Goal: Information Seeking & Learning: Find specific fact

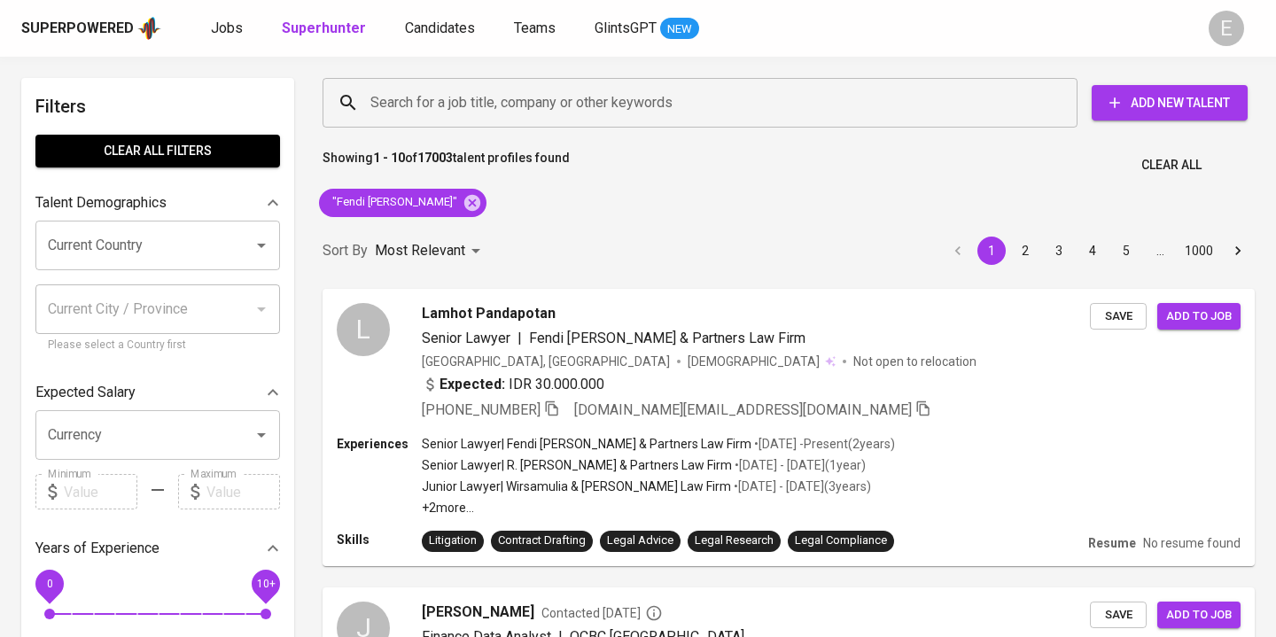
click at [463, 206] on icon at bounding box center [472, 202] width 19 height 19
click at [377, 88] on input "Search for a job title, company or other keywords" at bounding box center [704, 103] width 677 height 34
paste input "diandra.cattleya@gmail.com"
type input "diandra.cattleya@gmail.com"
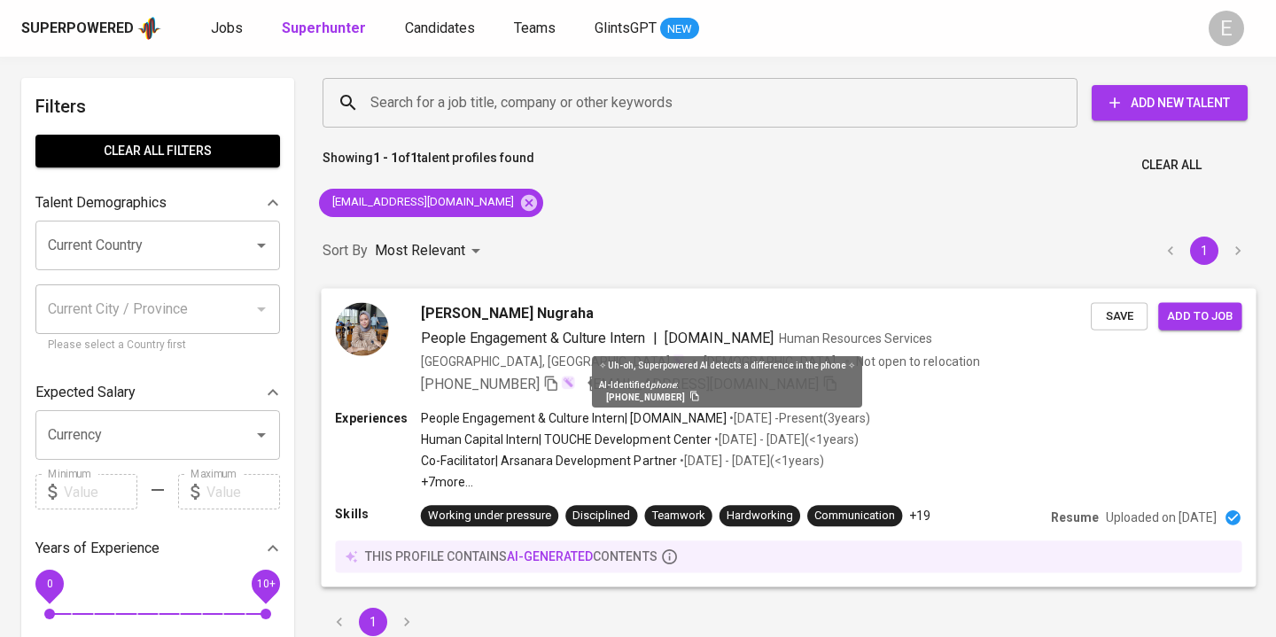
click at [565, 387] on img at bounding box center [568, 382] width 14 height 14
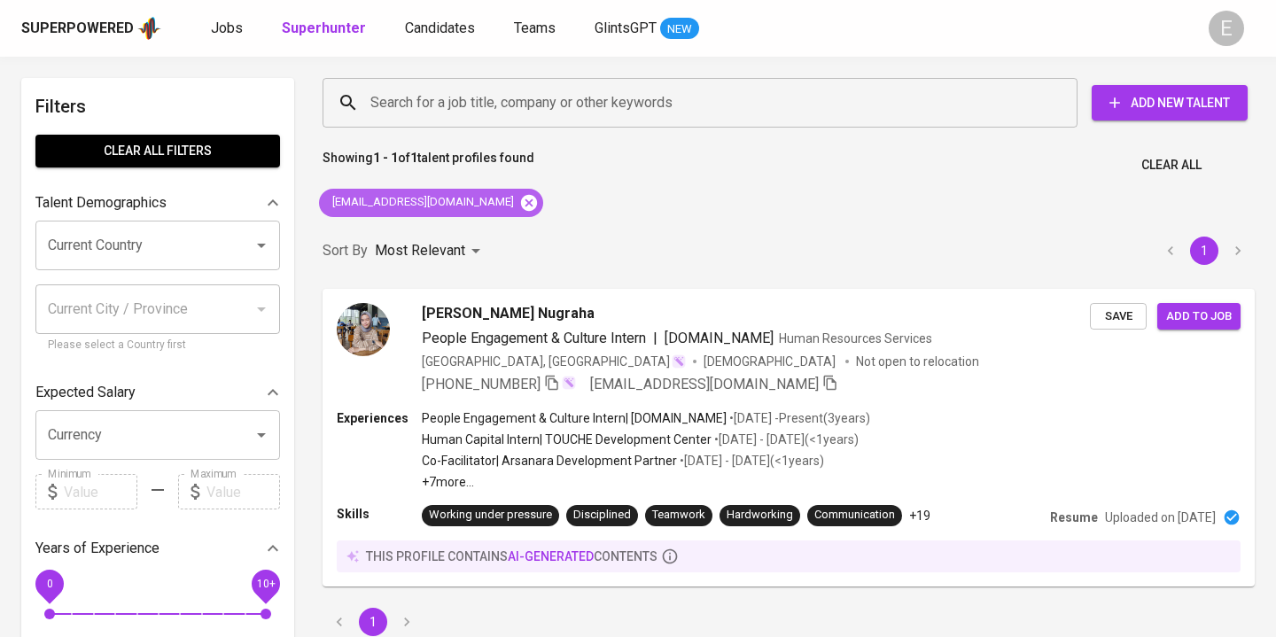
click at [521, 205] on icon at bounding box center [529, 202] width 16 height 16
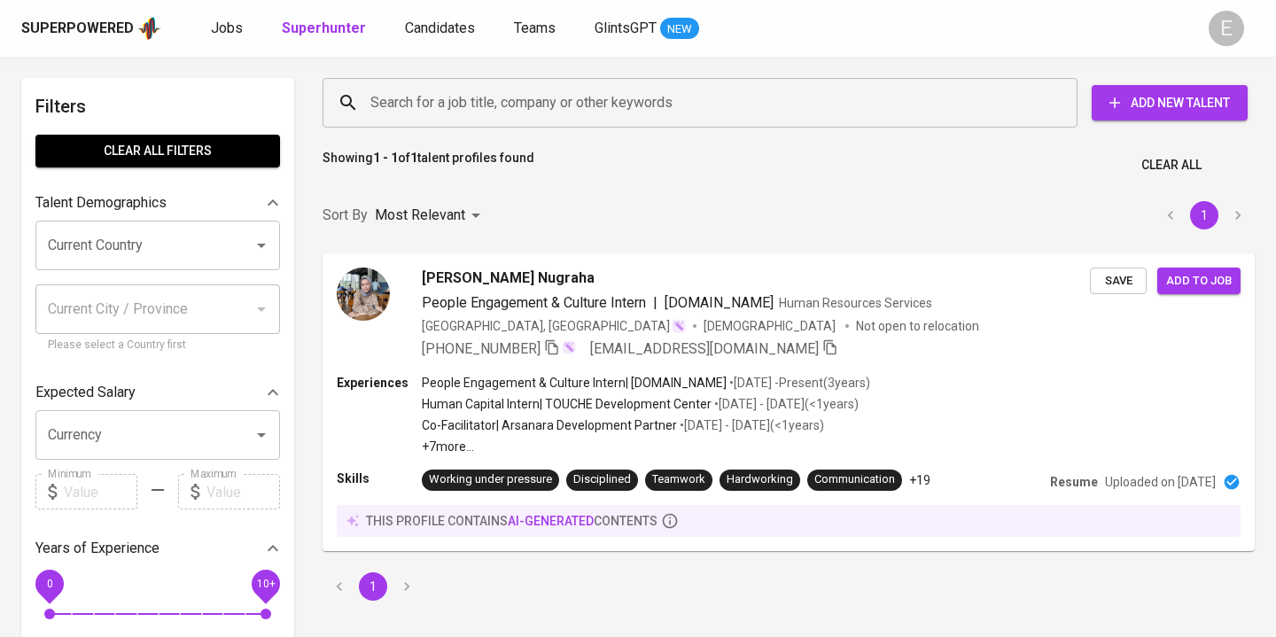
click at [440, 107] on input "Search for a job title, company or other keywords" at bounding box center [704, 103] width 677 height 34
paste input "vincent_zerz@yahoo.com"
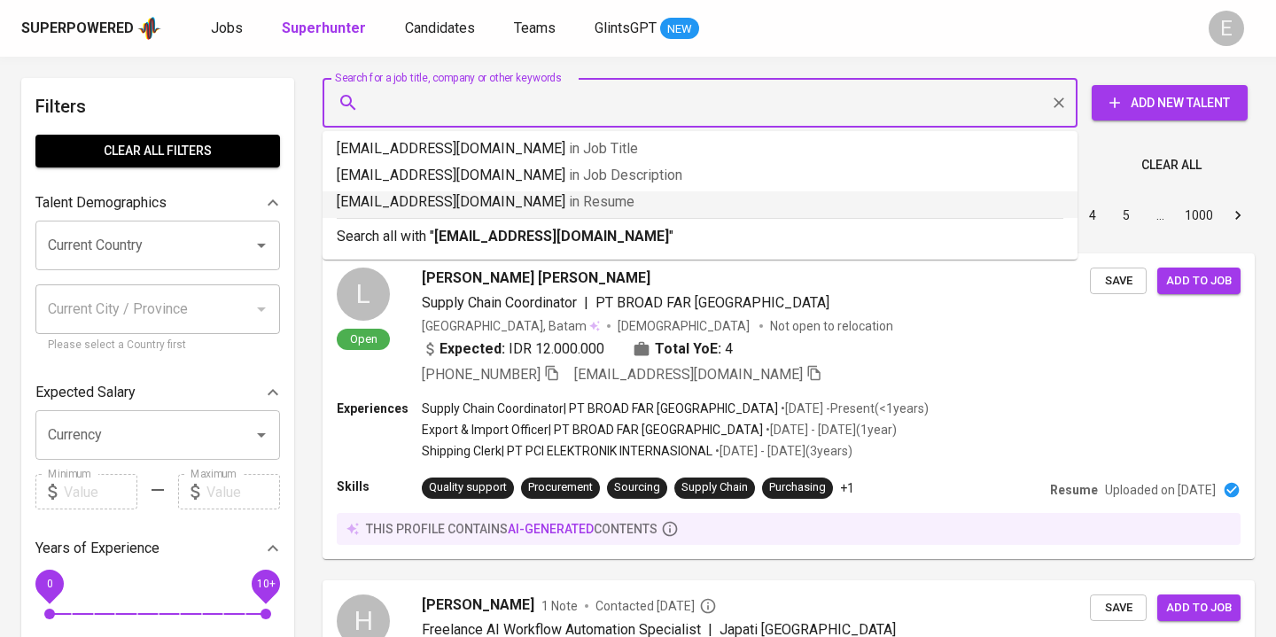
type input "vincent_zerz@yahoo.com"
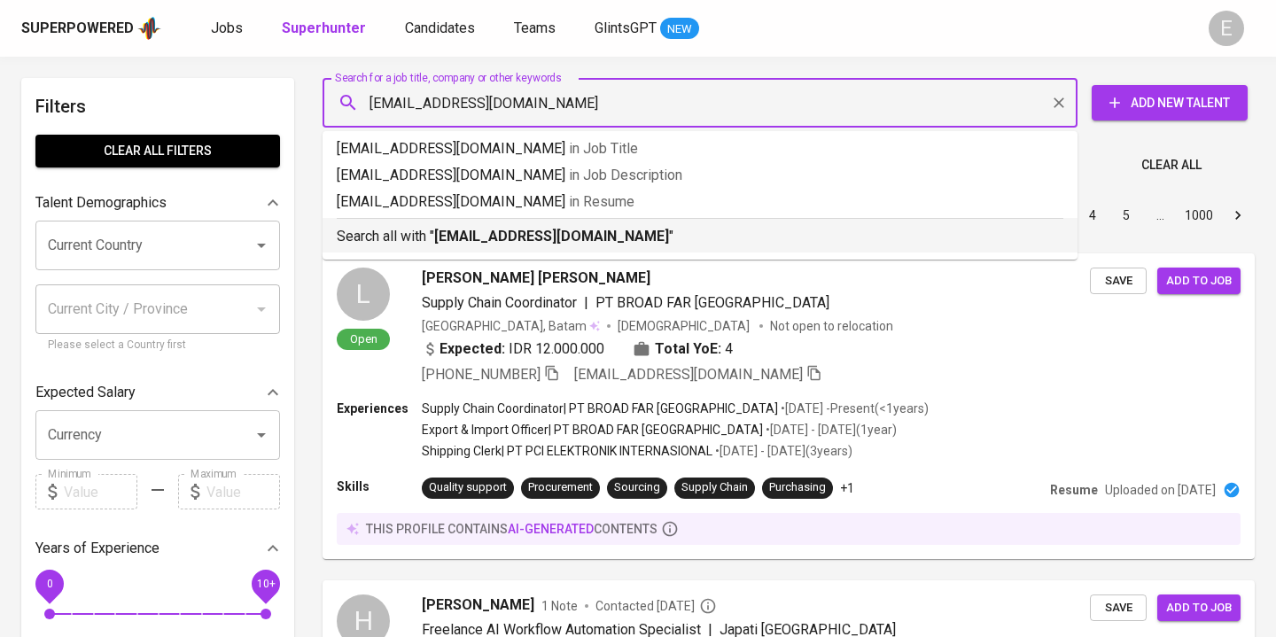
click at [456, 236] on b "vincent_zerz@yahoo.com" at bounding box center [551, 236] width 235 height 17
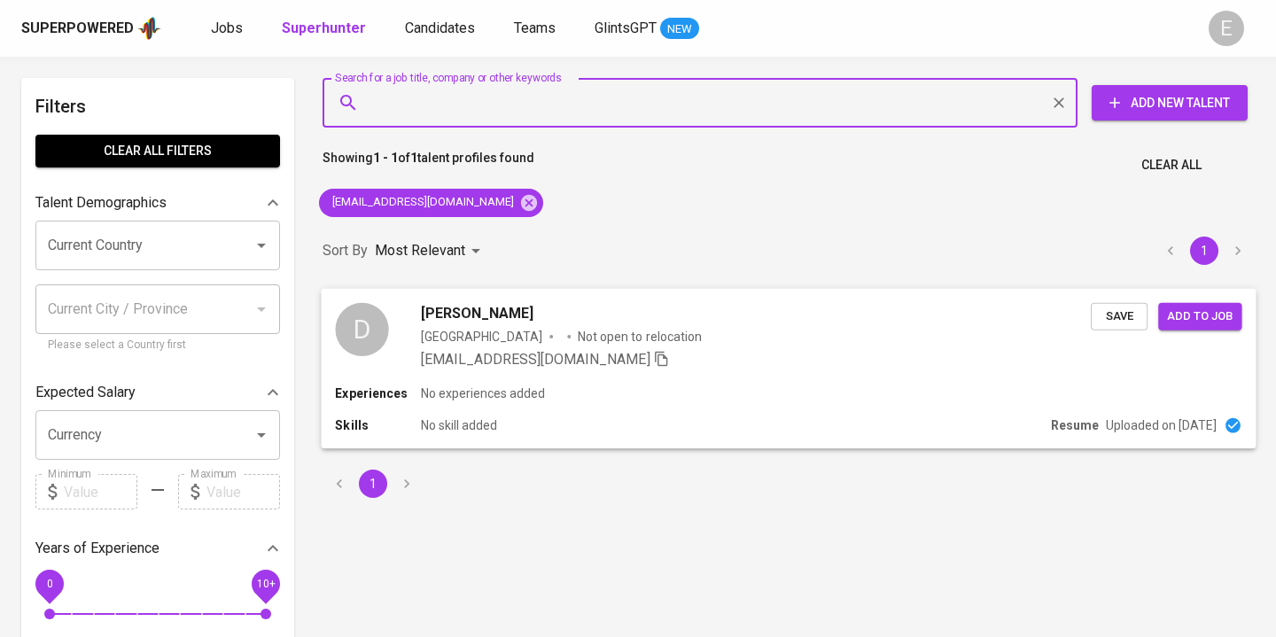
click at [1106, 416] on p "Uploaded on Sep 18, 2020" at bounding box center [1161, 425] width 111 height 18
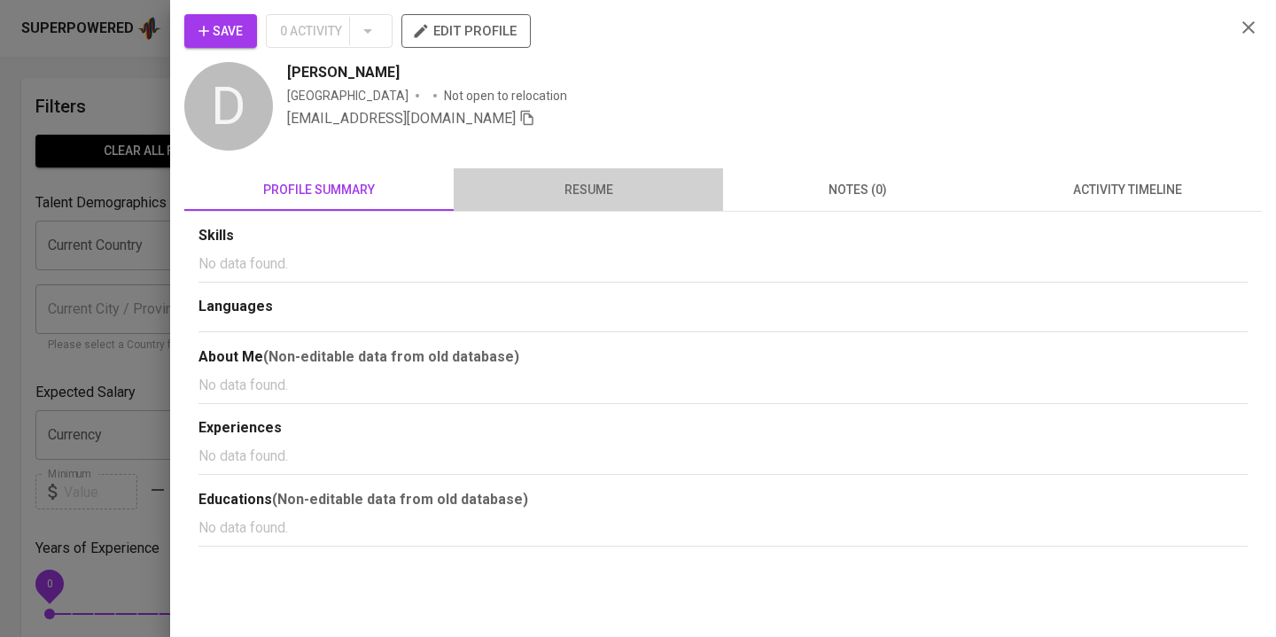
click at [575, 200] on span "resume" at bounding box center [588, 190] width 248 height 22
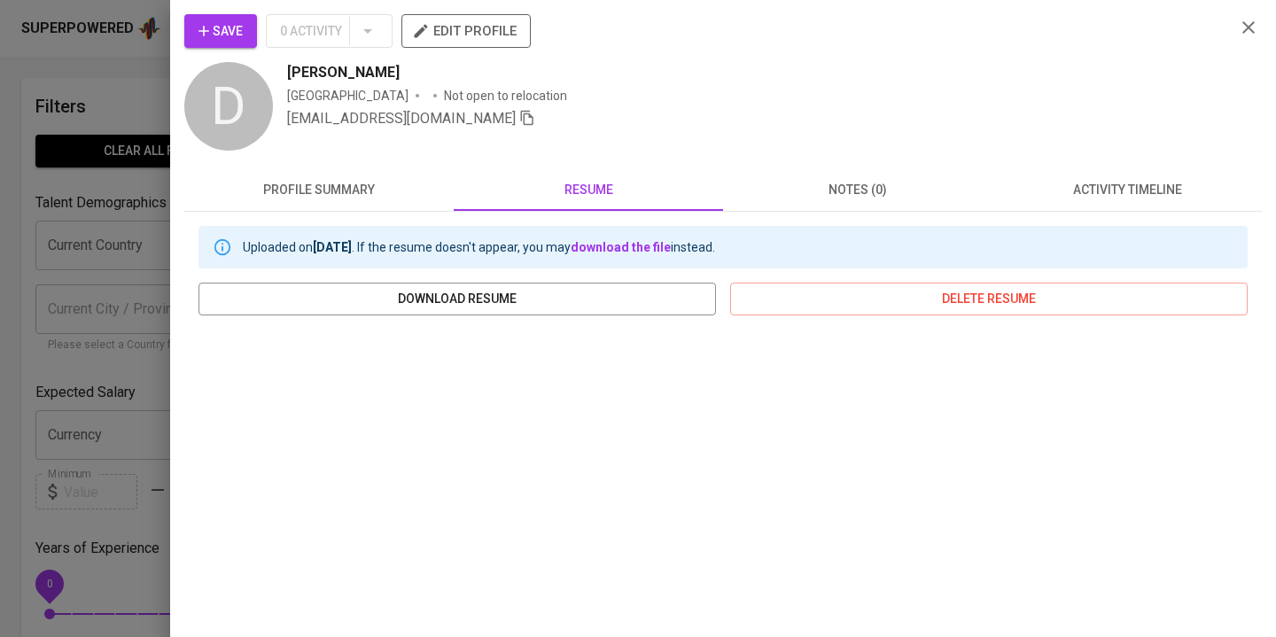
click at [29, 214] on div at bounding box center [638, 318] width 1276 height 637
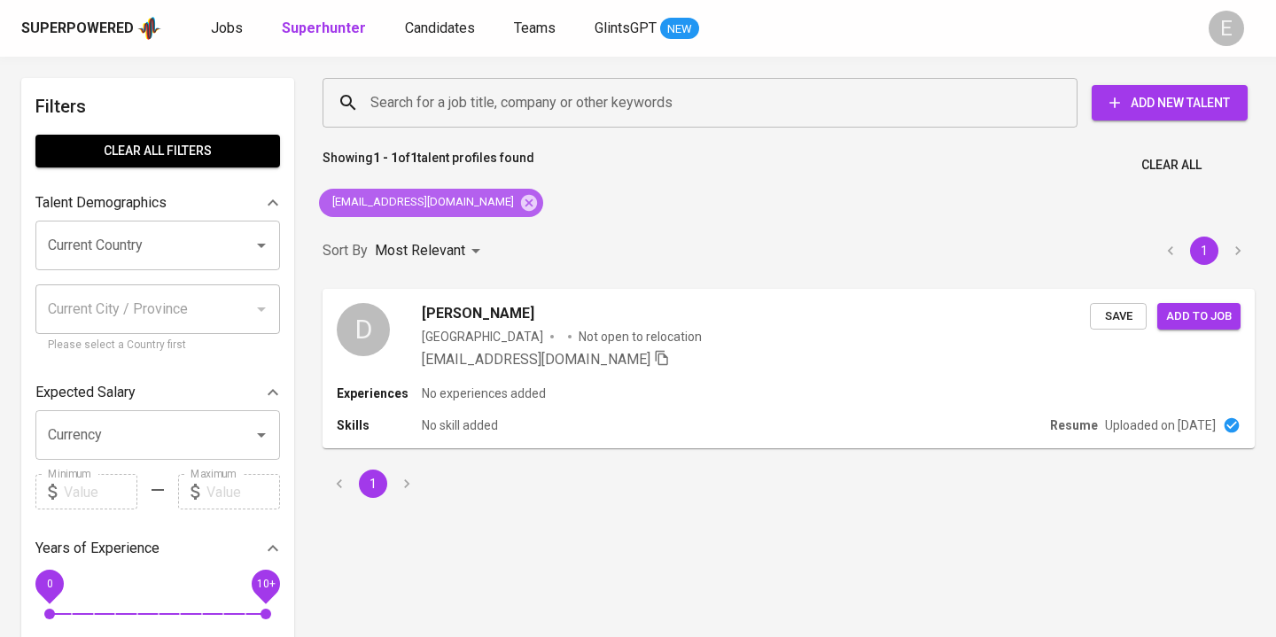
click at [521, 206] on icon at bounding box center [529, 202] width 16 height 16
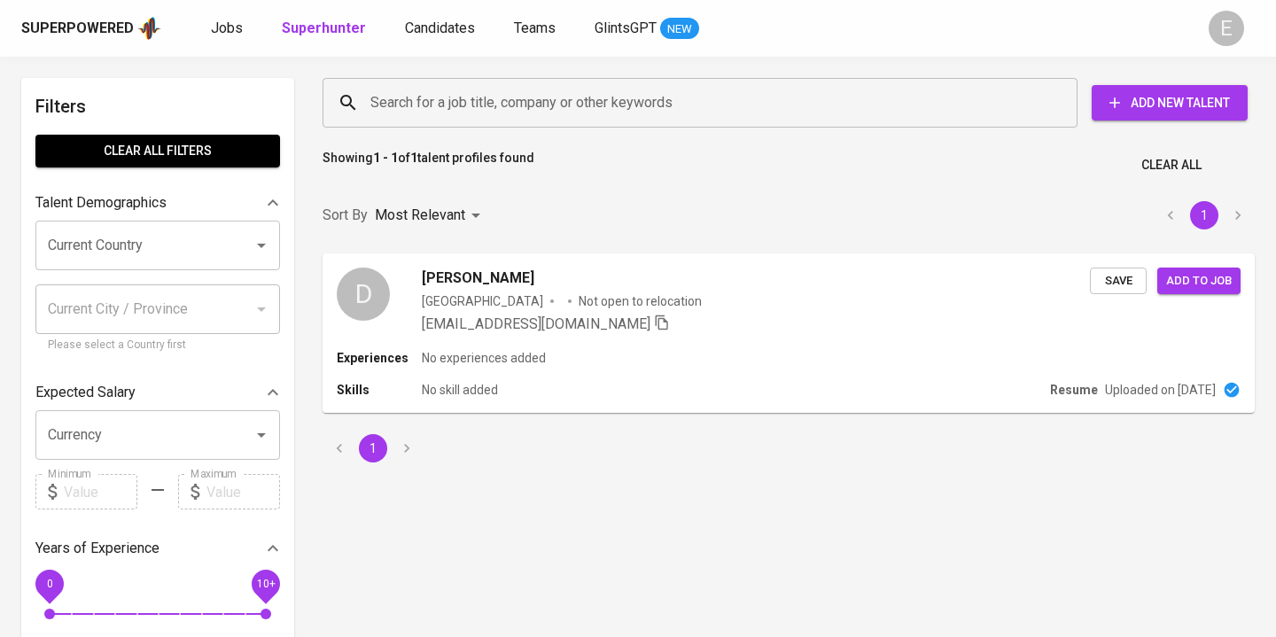
click at [407, 100] on input "Search for a job title, company or other keywords" at bounding box center [704, 103] width 677 height 34
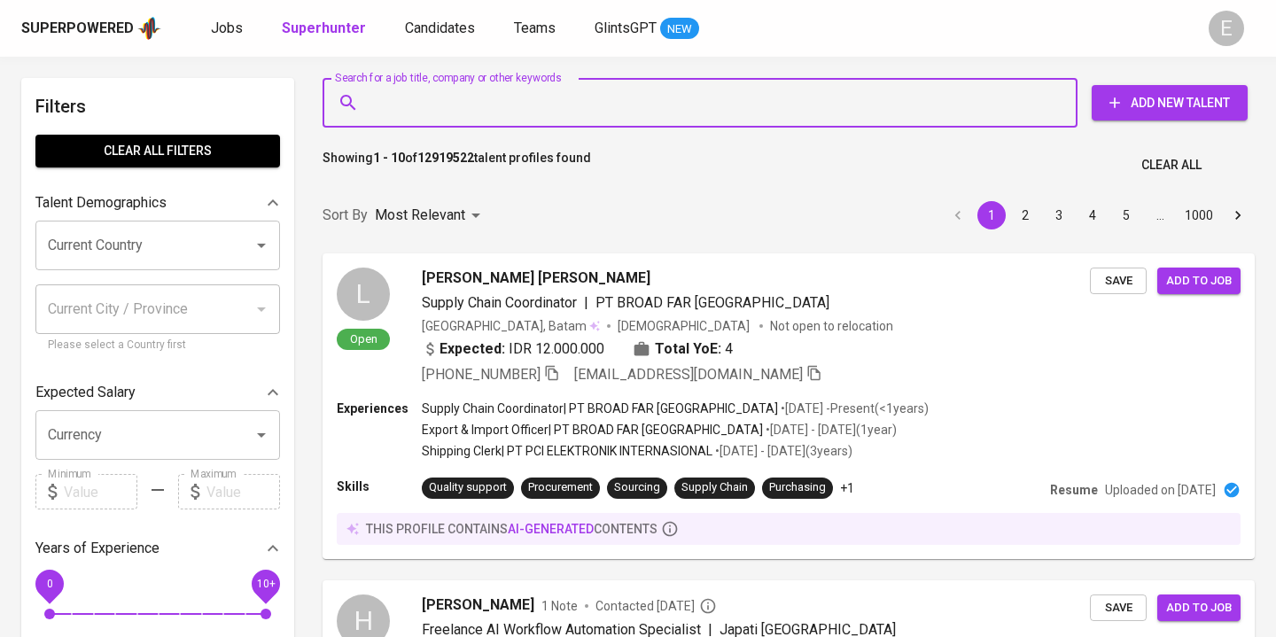
paste input "kawahyudi064@gmail.com"
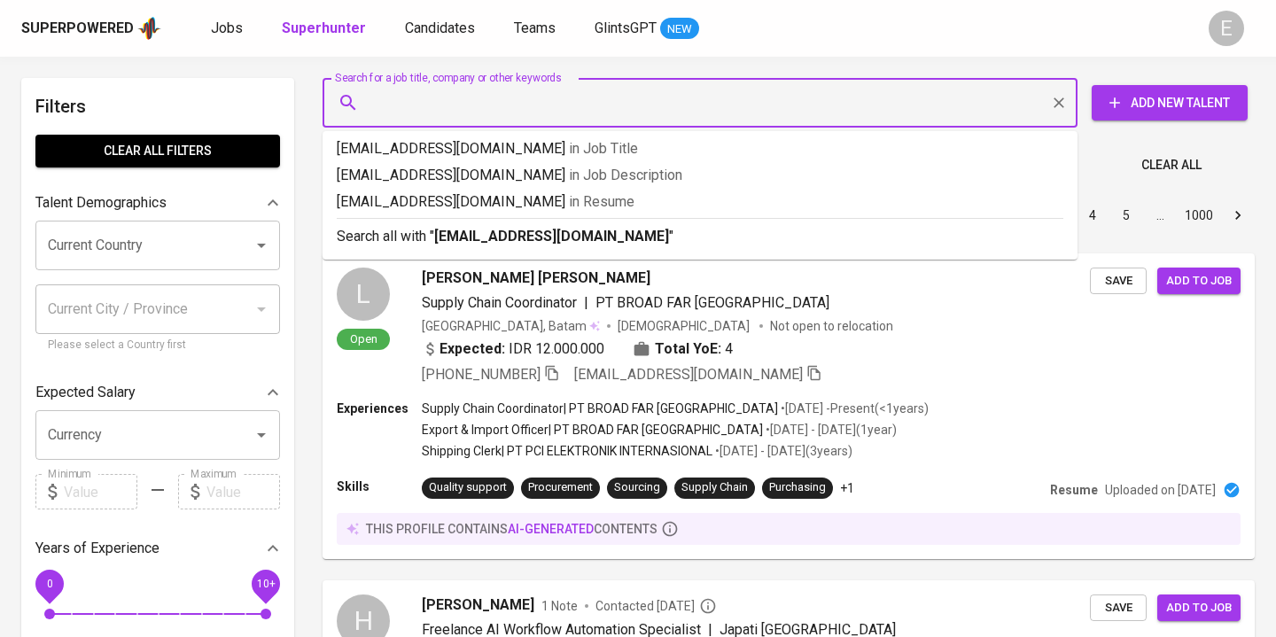
type input "kawahyudi064@gmail.com"
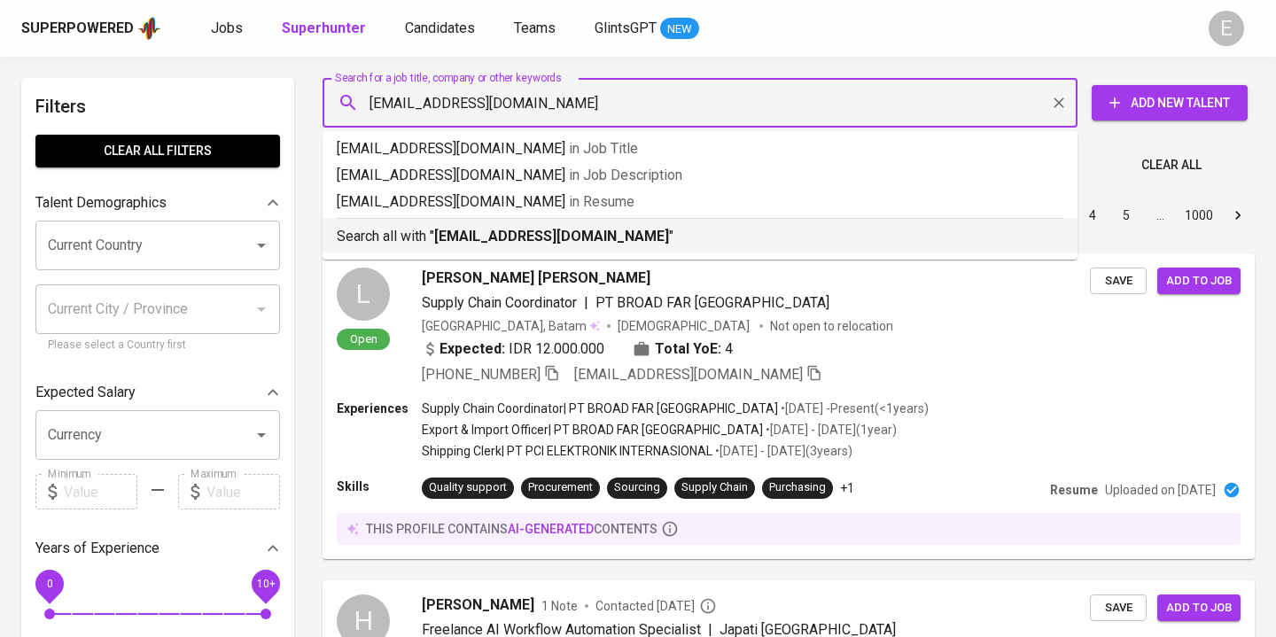
click at [397, 239] on p "Search all with " kawahyudi064@gmail.com "" at bounding box center [700, 236] width 727 height 21
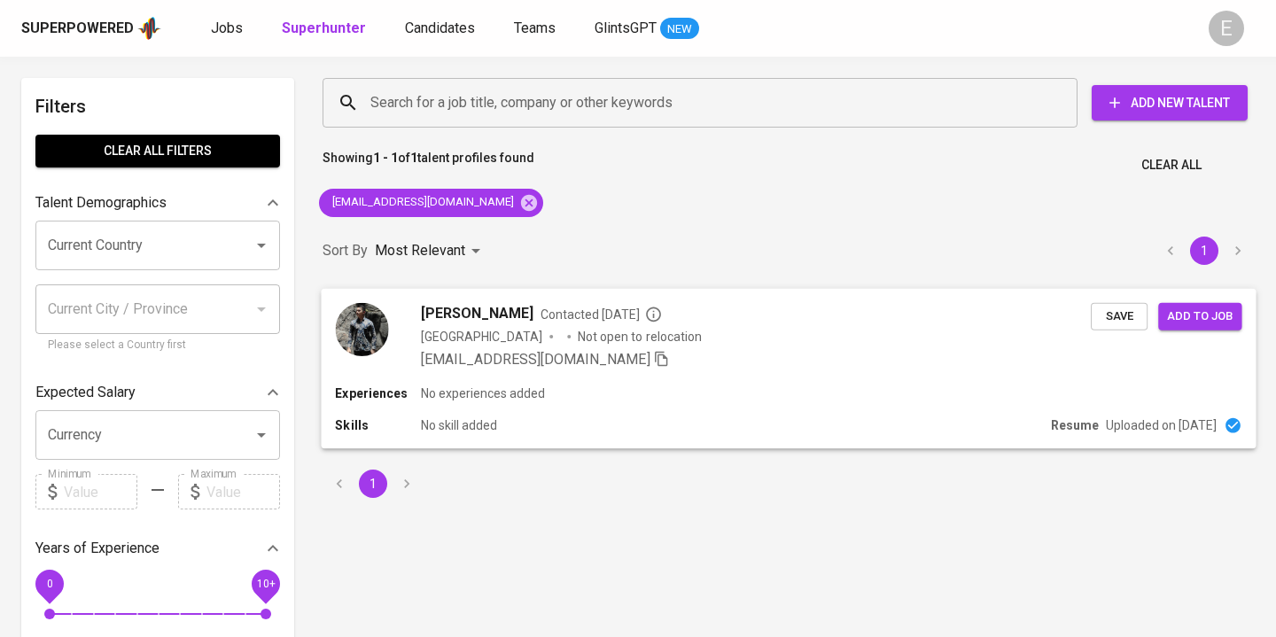
click at [1140, 414] on div "Experiences No experiences added Skills No skill added Resume Uploaded on Jul 1…" at bounding box center [788, 417] width 935 height 64
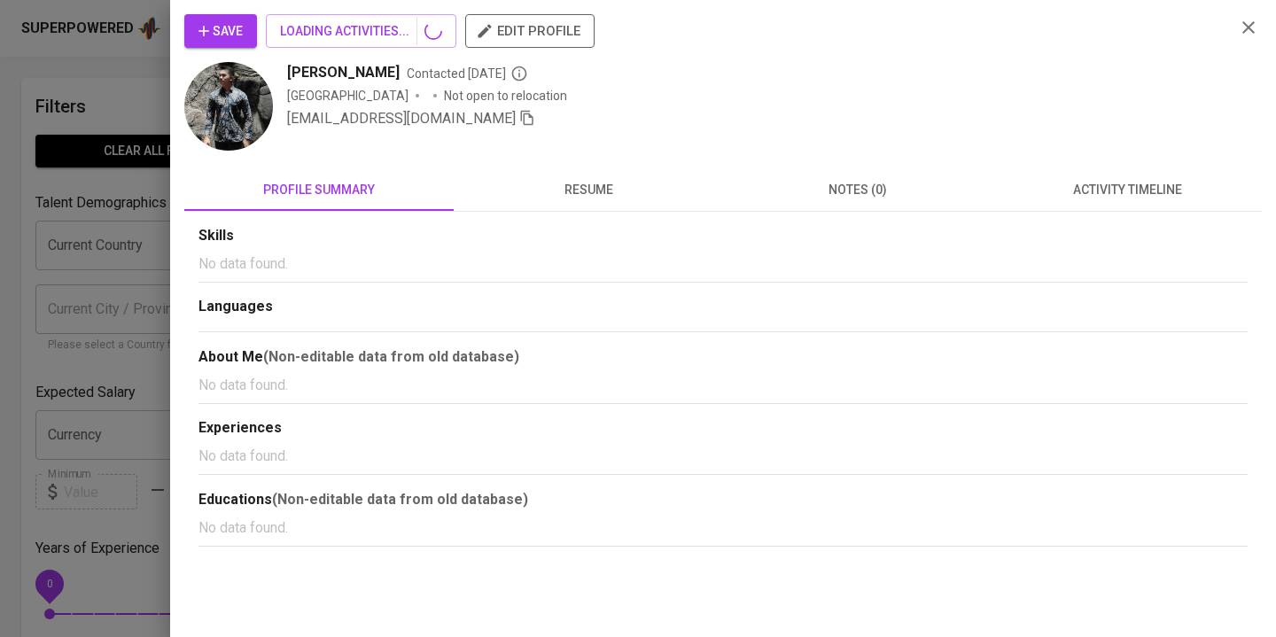
click at [571, 198] on span "resume" at bounding box center [588, 190] width 248 height 22
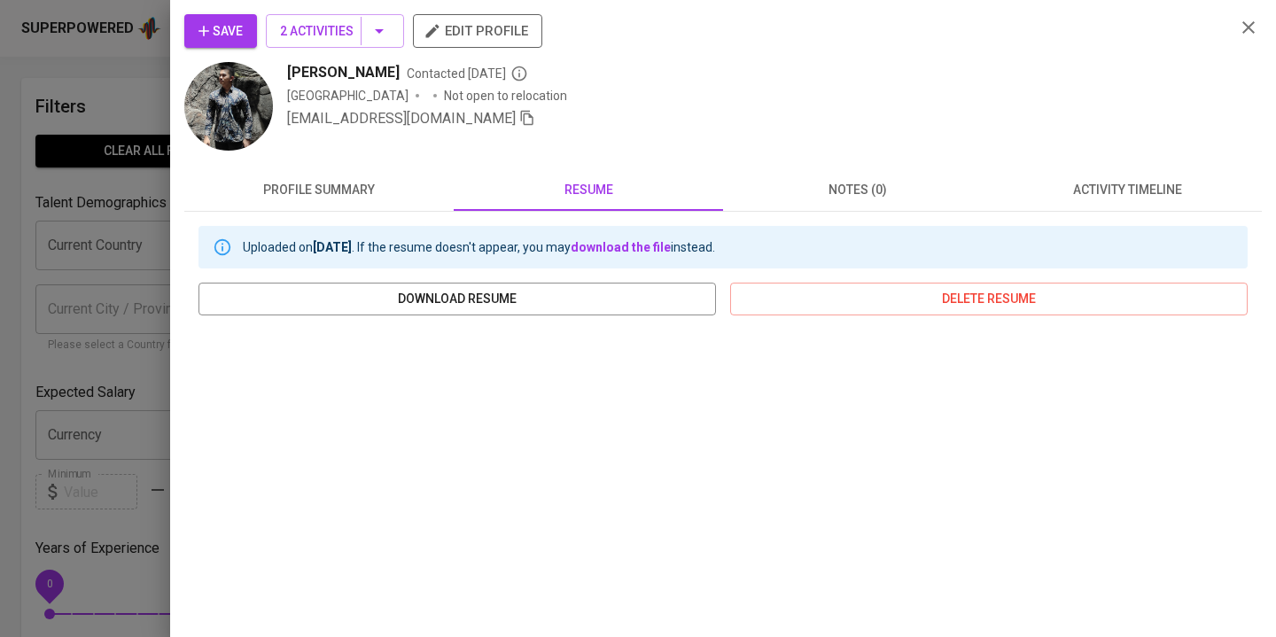
click at [69, 88] on div at bounding box center [638, 318] width 1276 height 637
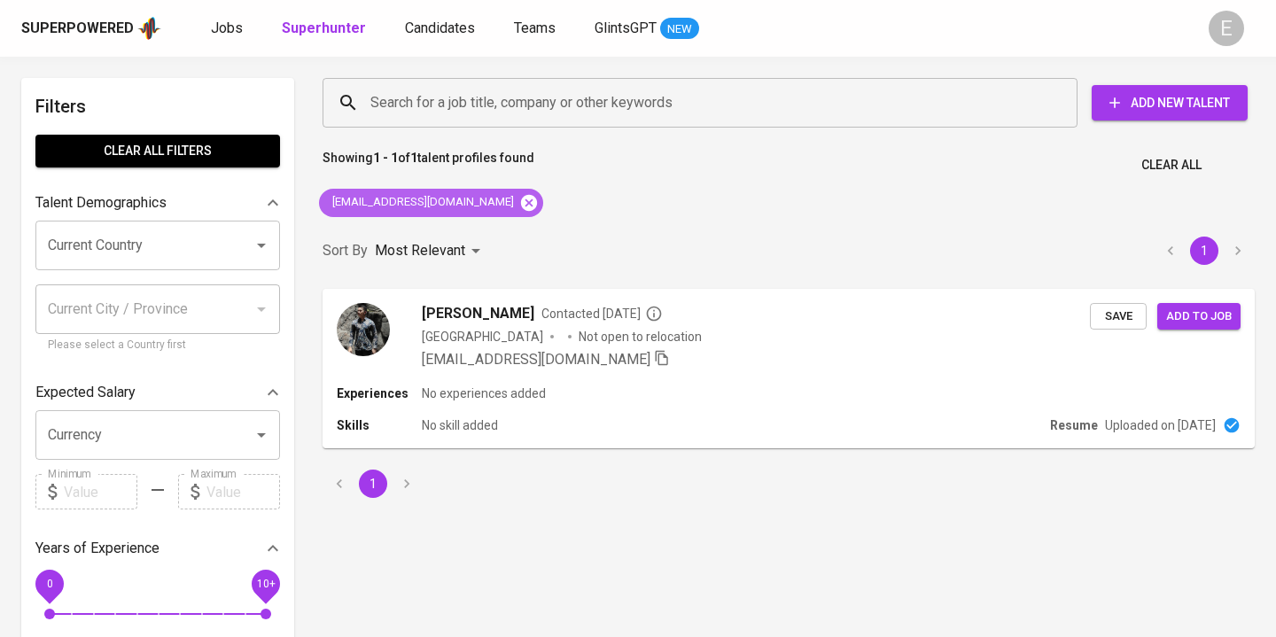
click at [519, 199] on icon at bounding box center [528, 202] width 19 height 19
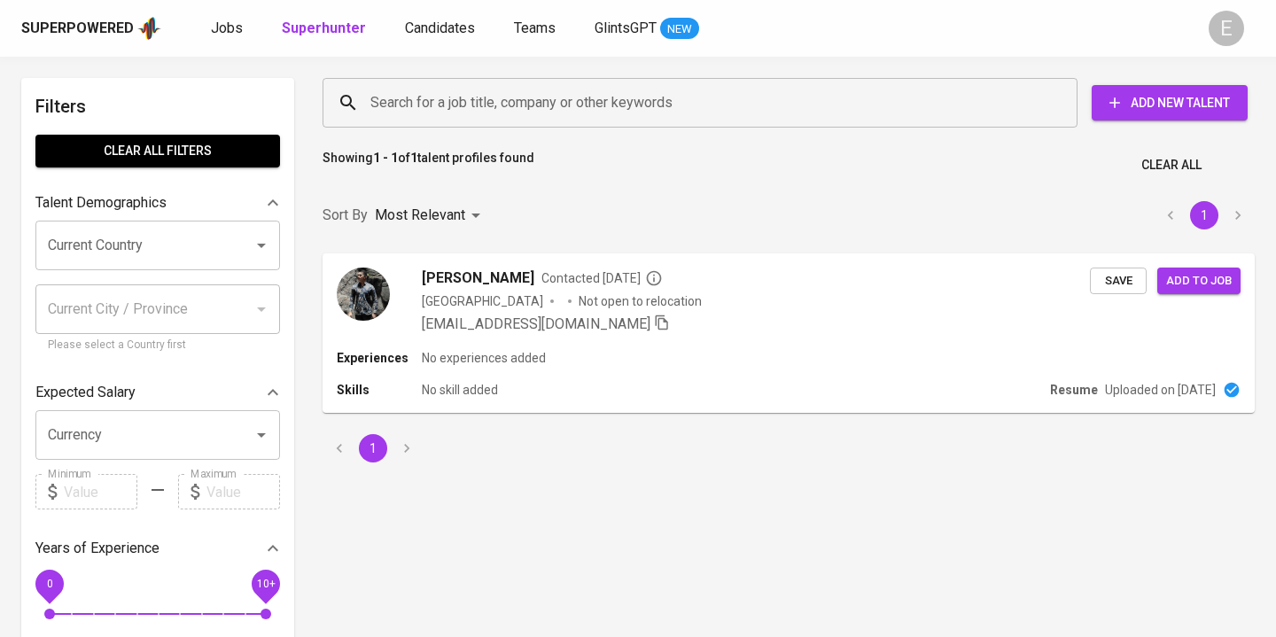
click at [406, 88] on input "Search for a job title, company or other keywords" at bounding box center [704, 103] width 677 height 34
paste input "rifqimhfz@gmail.com"
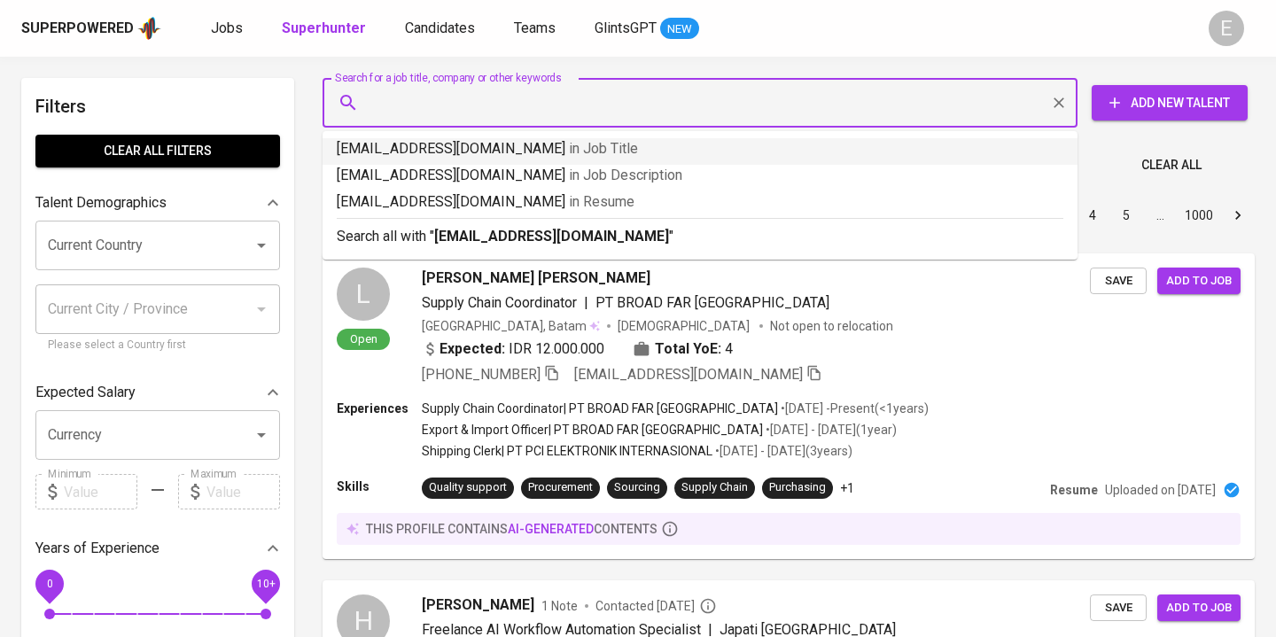
type input "rifqimhfz@gmail.com"
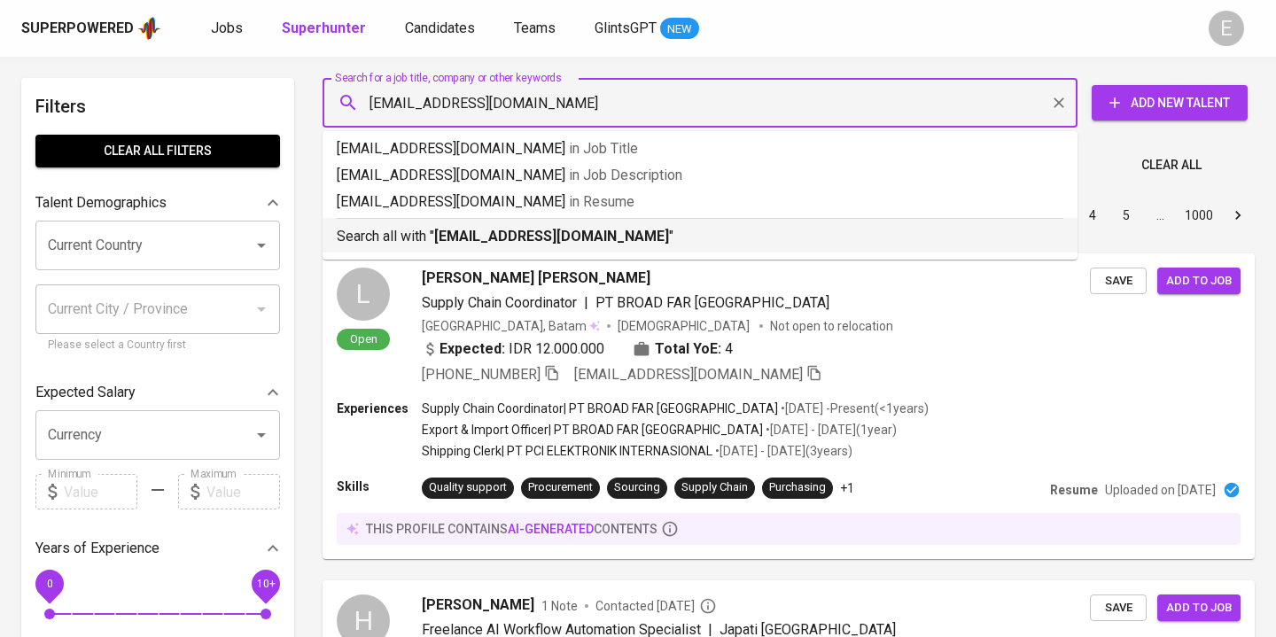
click at [417, 236] on p "Search all with " rifqimhfz@gmail.com "" at bounding box center [700, 236] width 727 height 21
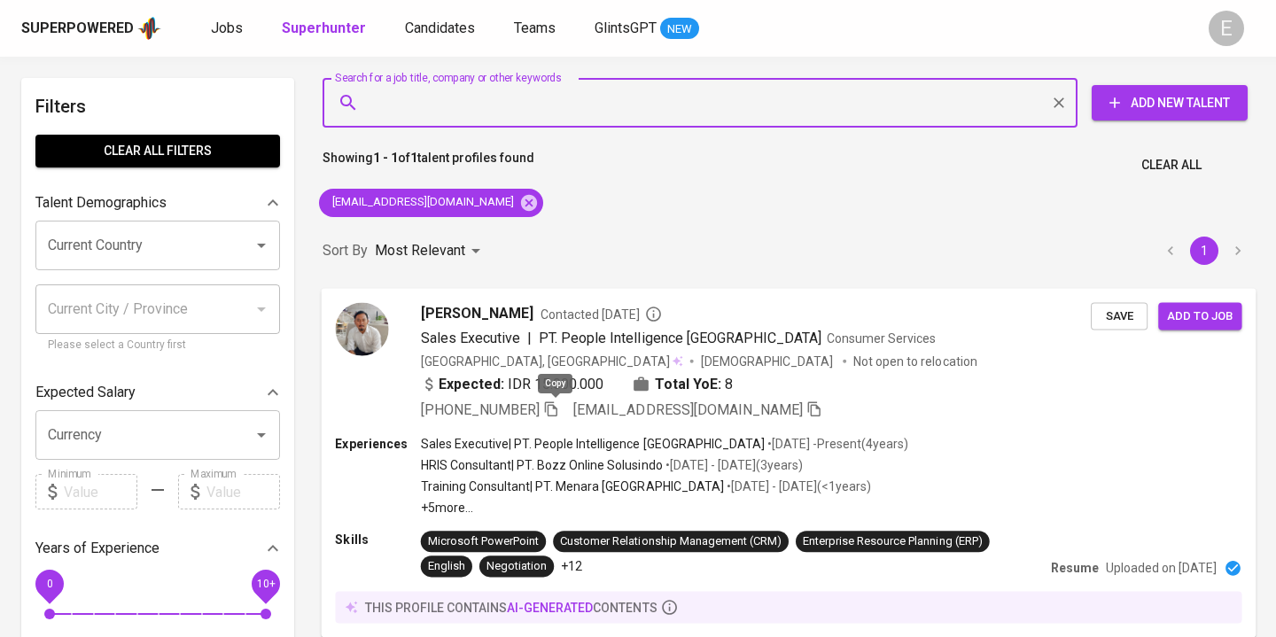
click at [554, 411] on icon "button" at bounding box center [551, 408] width 16 height 16
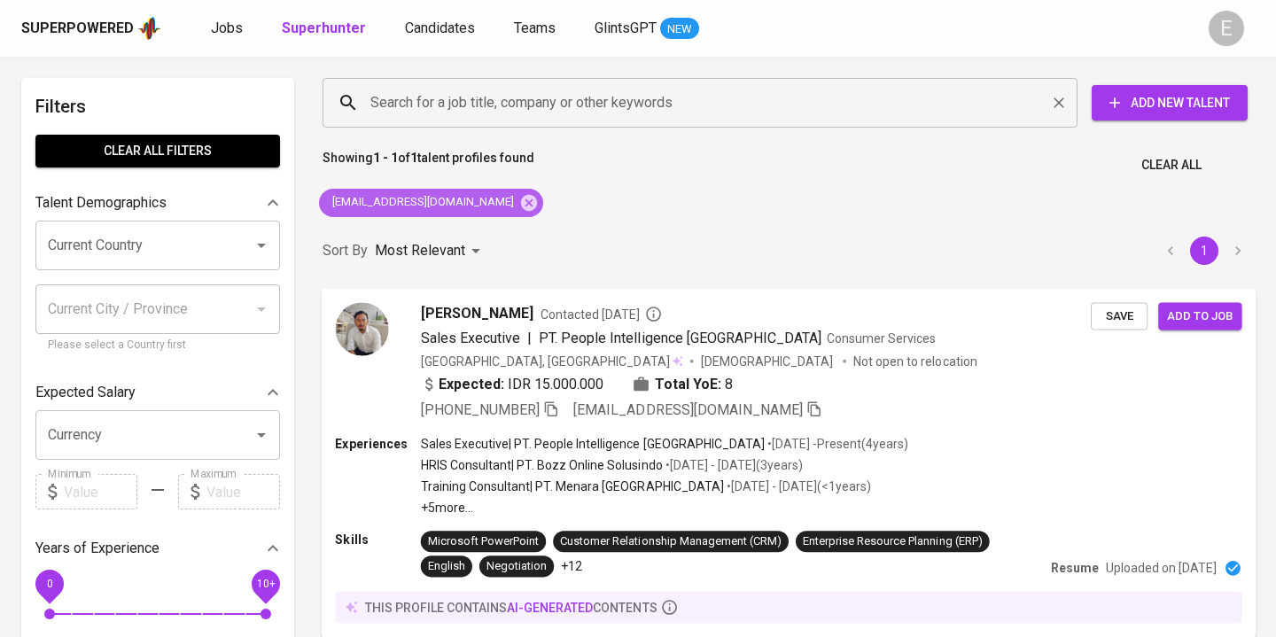
click at [521, 204] on icon at bounding box center [529, 202] width 16 height 16
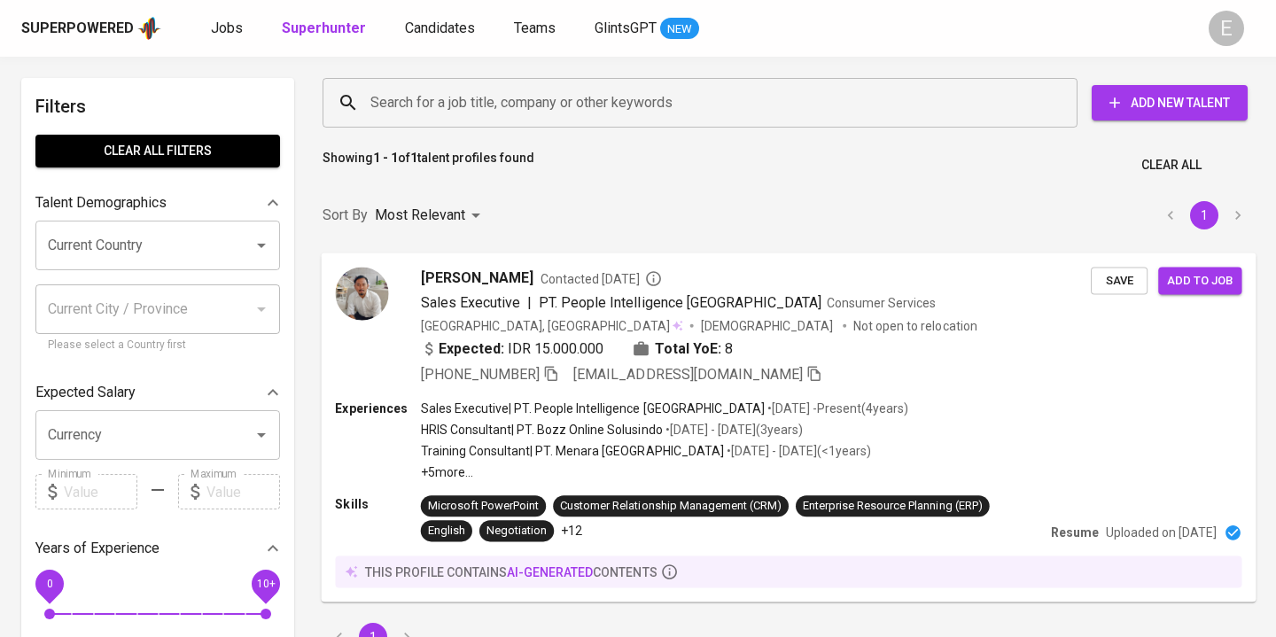
click at [428, 89] on input "Search for a job title, company or other keywords" at bounding box center [704, 103] width 677 height 34
paste input "effryaristiady@gmail.com"
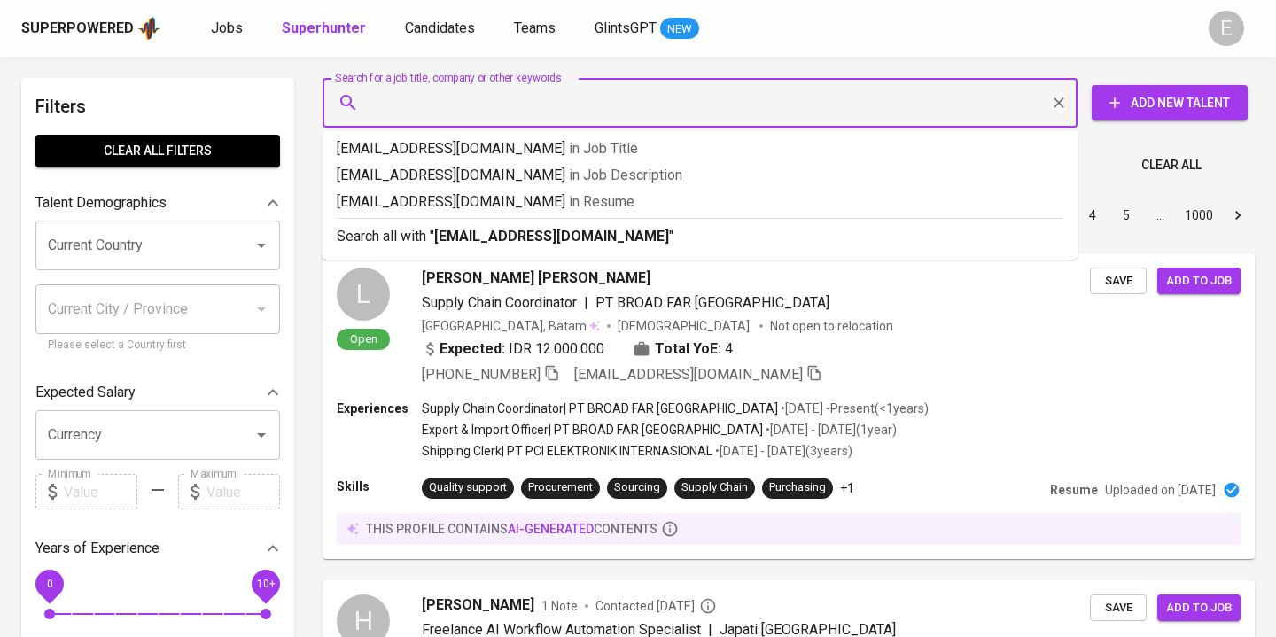
type input "effryaristiady@gmail.com"
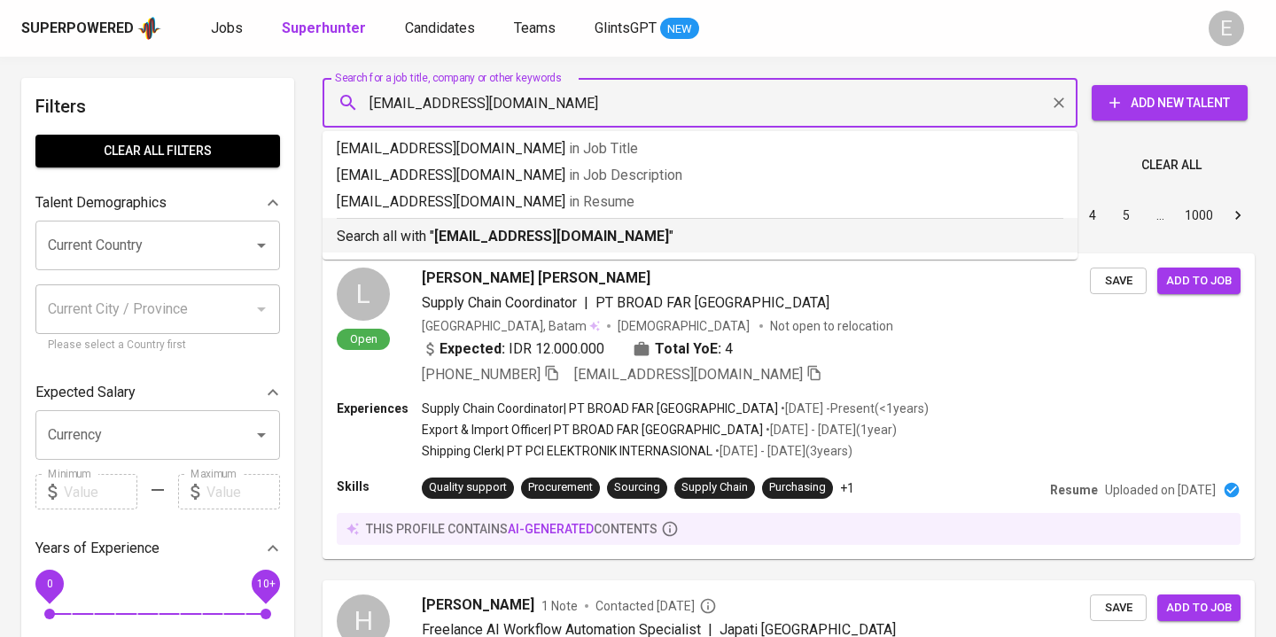
click at [420, 237] on p "Search all with " effryaristiady@gmail.com "" at bounding box center [700, 236] width 727 height 21
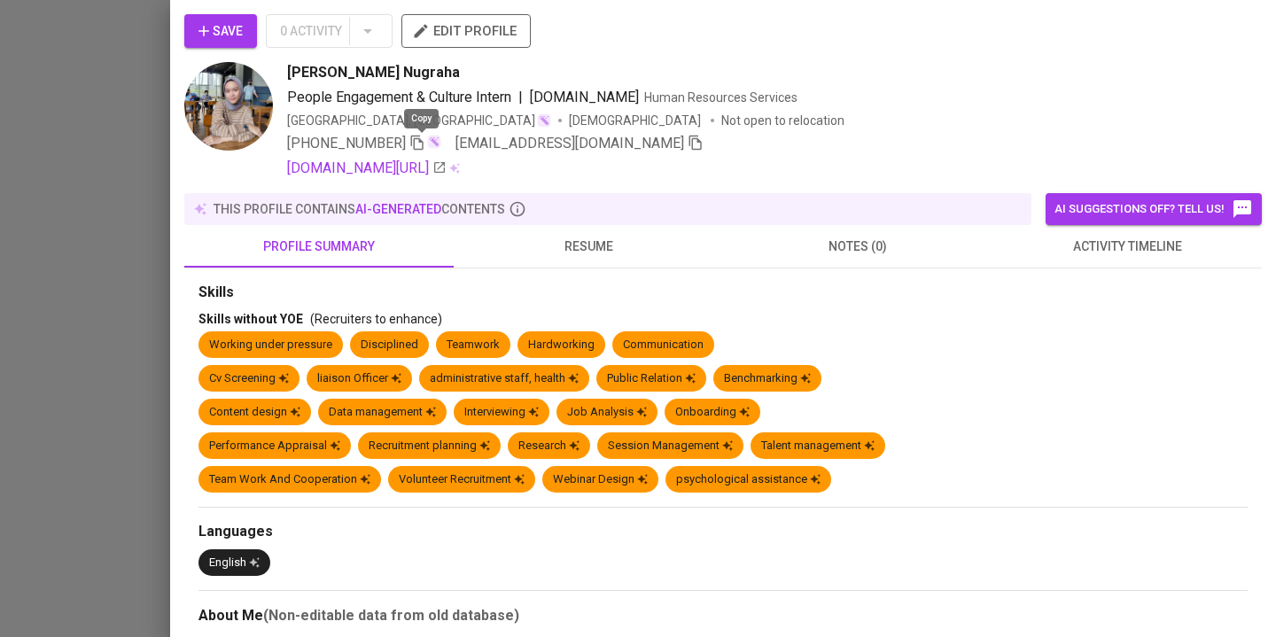
click at [416, 137] on icon "button" at bounding box center [417, 143] width 12 height 15
click at [17, 149] on div at bounding box center [638, 318] width 1276 height 637
click at [162, 132] on div at bounding box center [638, 318] width 1276 height 637
click at [30, 218] on div at bounding box center [638, 318] width 1276 height 637
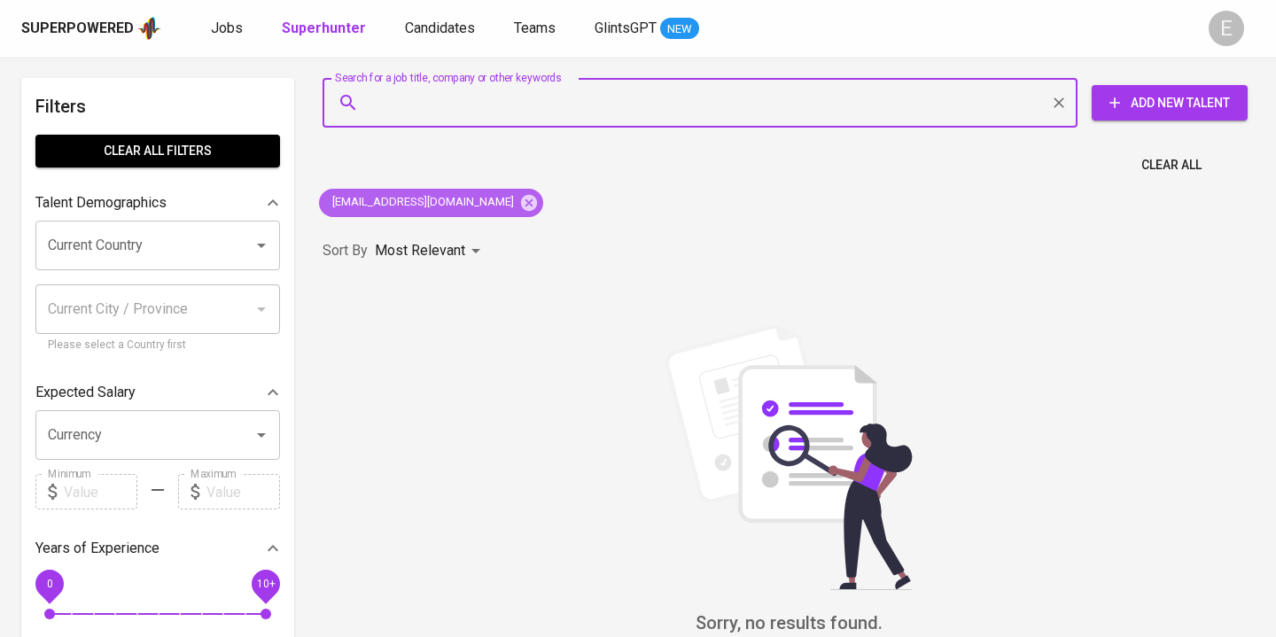
click at [519, 205] on icon at bounding box center [528, 202] width 19 height 19
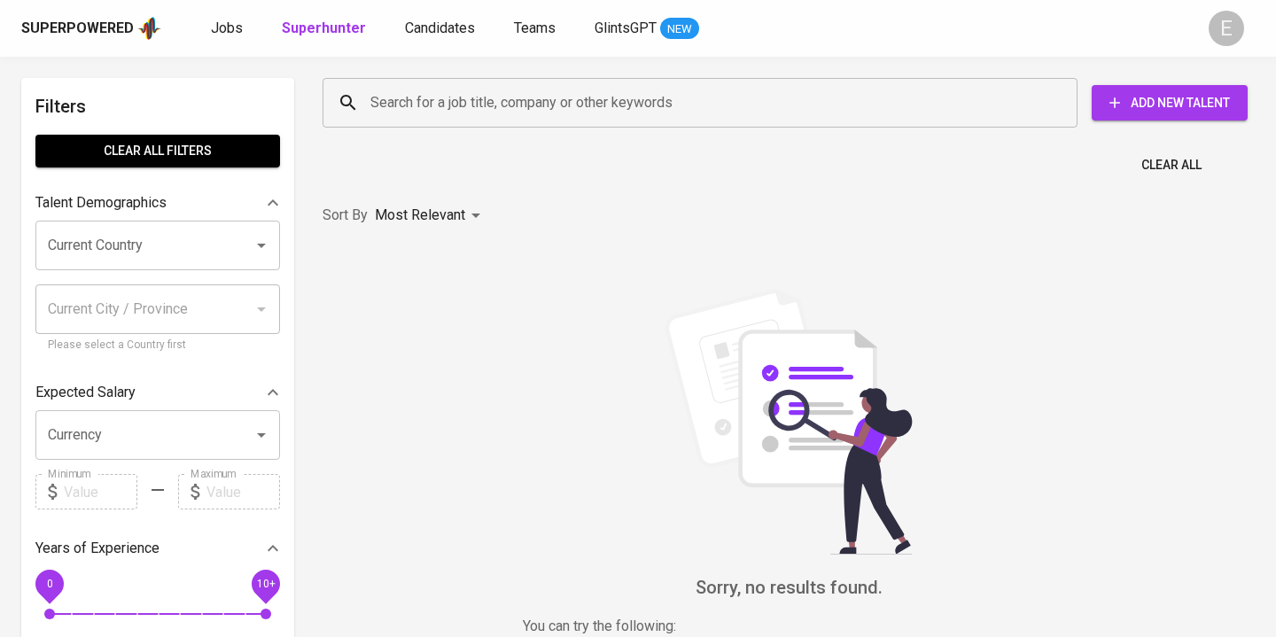
click at [449, 99] on input "Search for a job title, company or other keywords" at bounding box center [704, 103] width 677 height 34
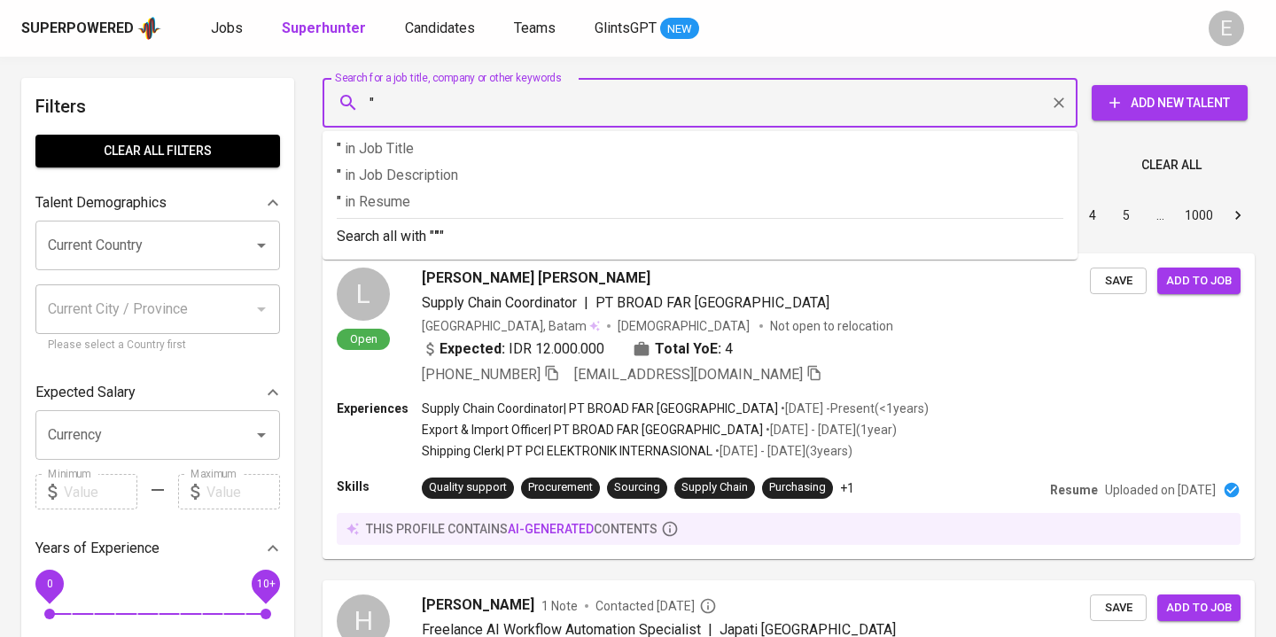
paste input "Cindy Maharani Rusdiana"
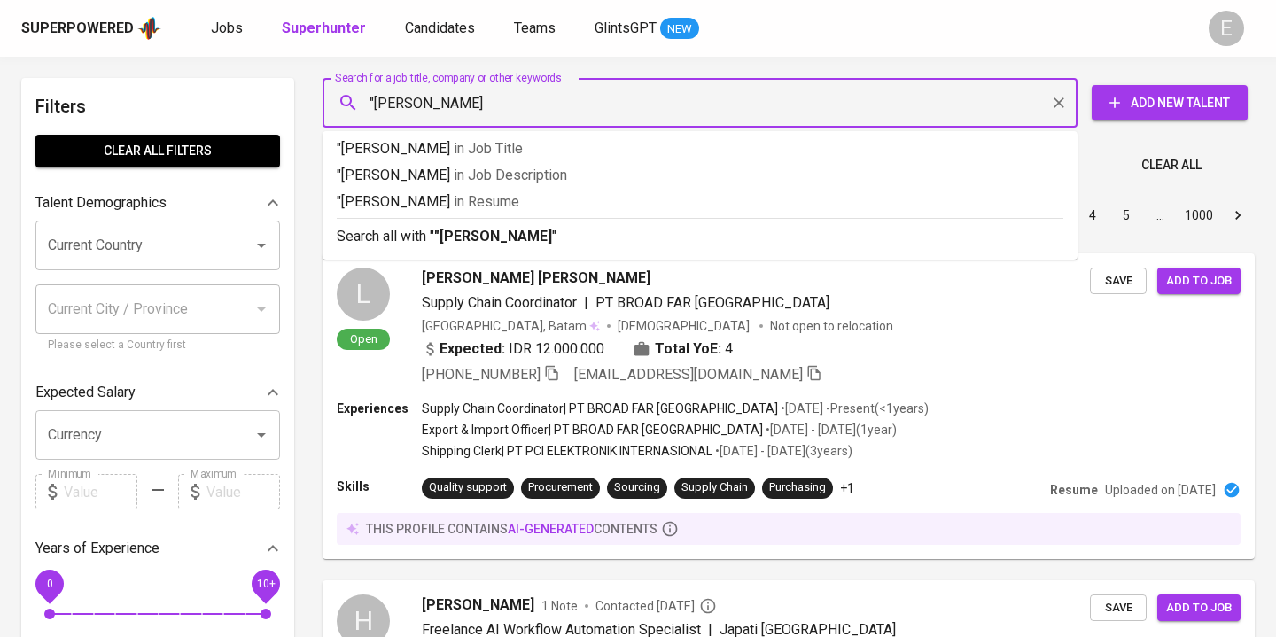
type input ""Cindy Maharani Rusdiana""
click at [439, 235] on b ""Cindy Maharani Rusdiana"" at bounding box center [495, 236] width 123 height 17
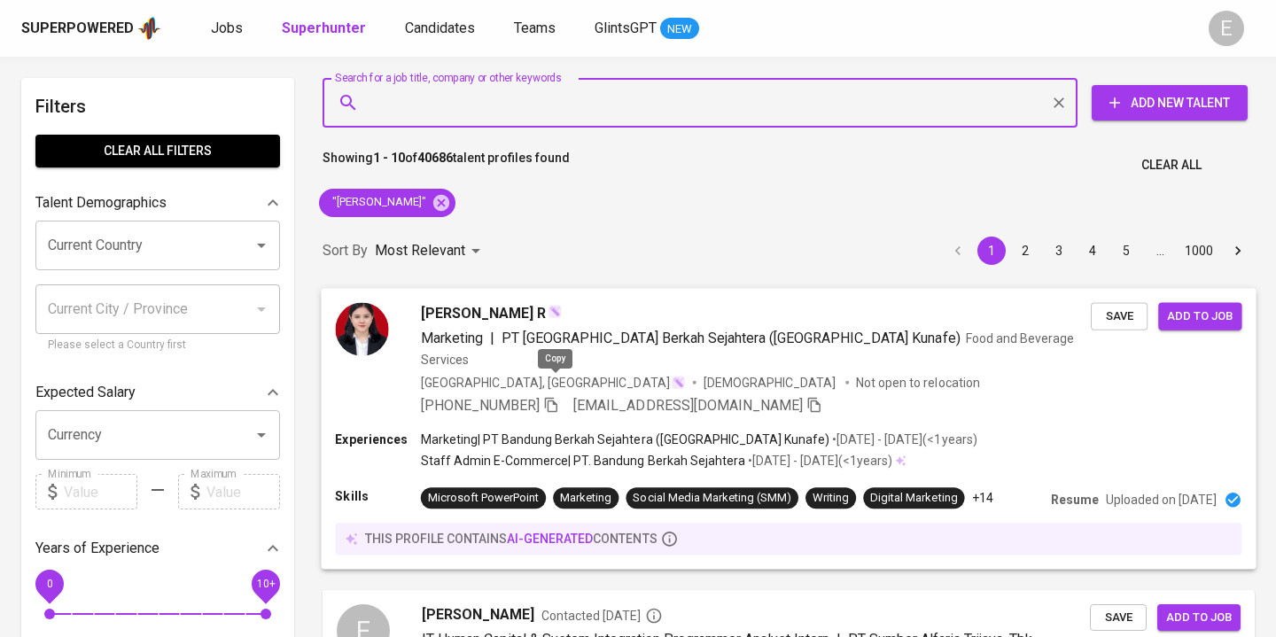
click at [550, 396] on icon "button" at bounding box center [551, 404] width 16 height 16
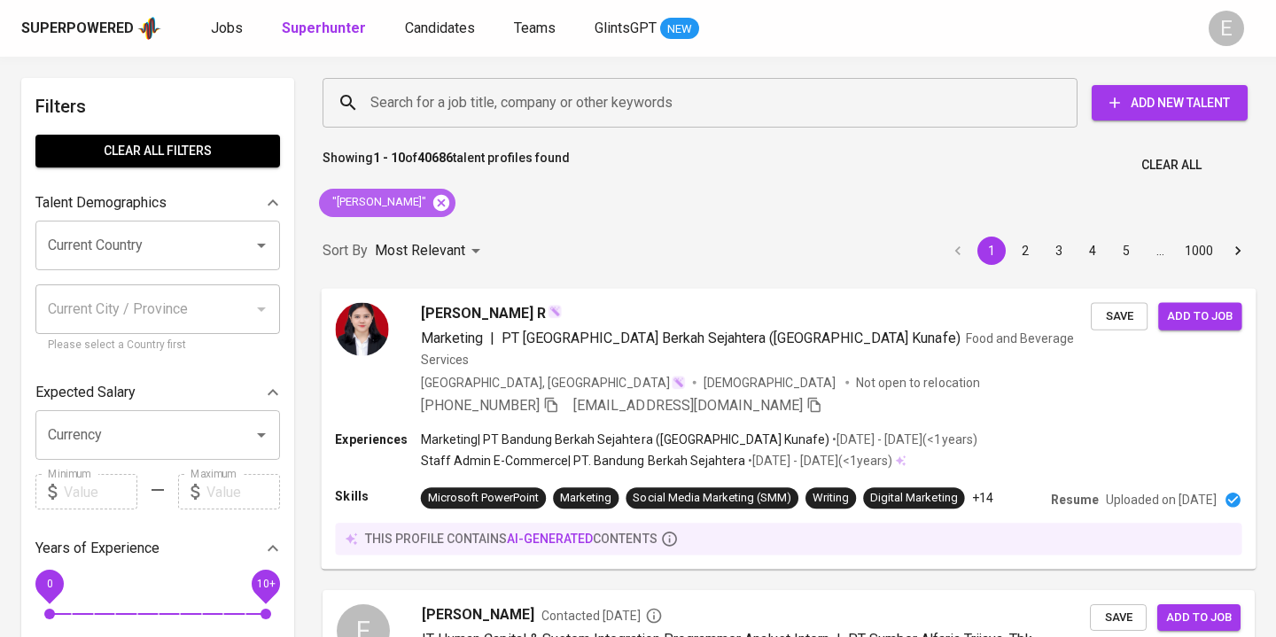
click at [451, 206] on icon at bounding box center [441, 202] width 19 height 19
click at [454, 111] on input "Search for a job title, company or other keywords" at bounding box center [704, 103] width 677 height 34
paste input "sarahutama19@gmail.com"
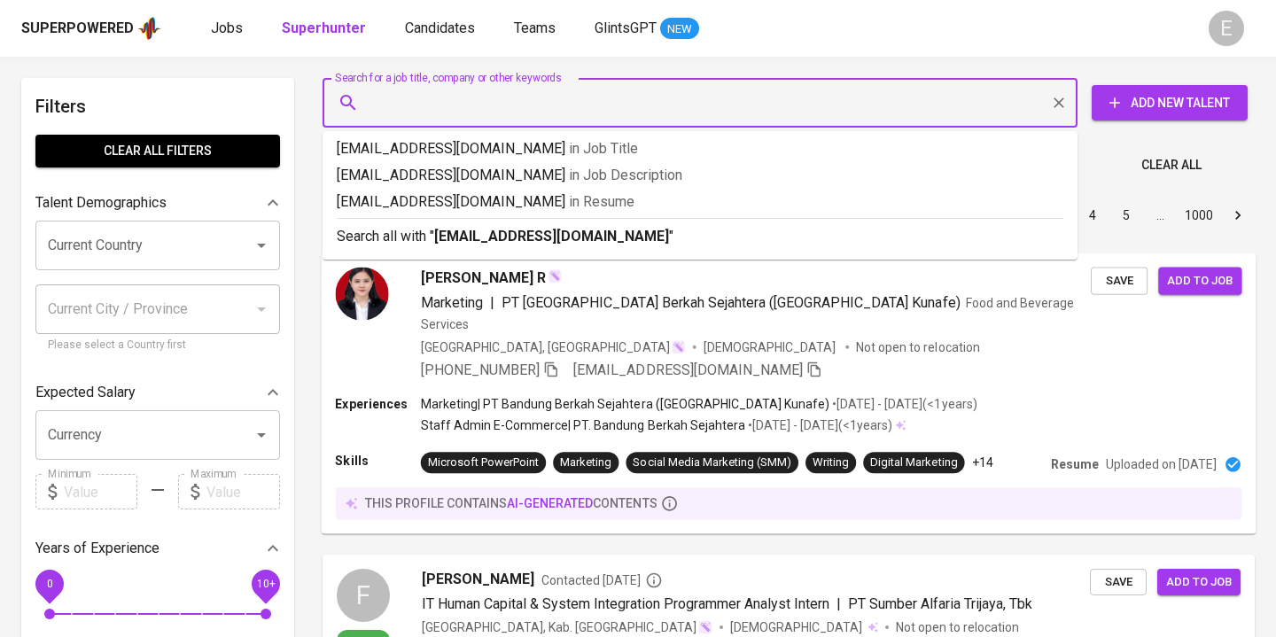
type input "sarahutama19@gmail.com"
click at [477, 237] on b "sarahutama19@gmail.com" at bounding box center [551, 236] width 235 height 17
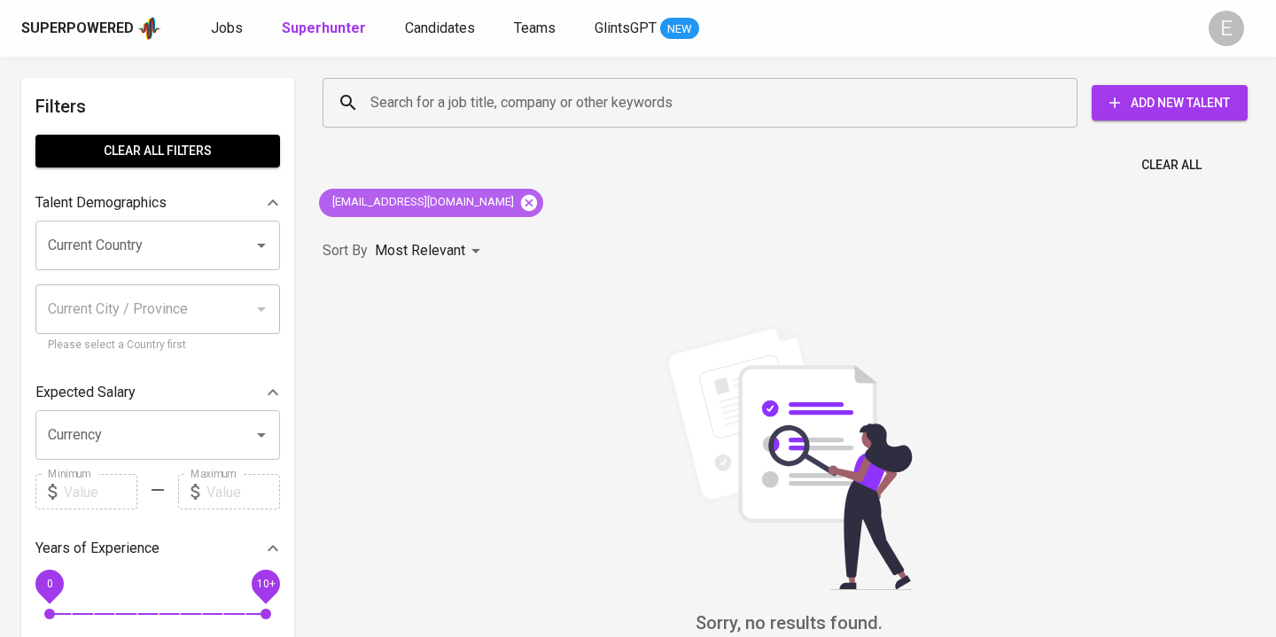
click at [521, 204] on icon at bounding box center [529, 202] width 16 height 16
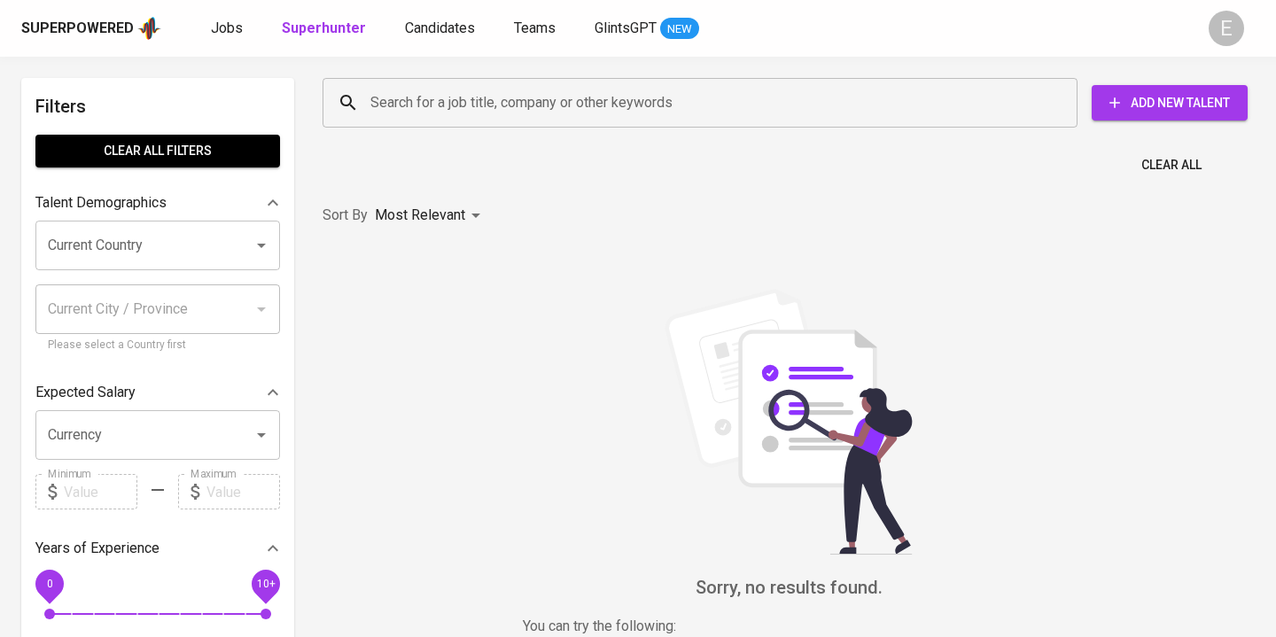
click at [427, 126] on div "Search for a job title, company or other keywords" at bounding box center [700, 103] width 755 height 50
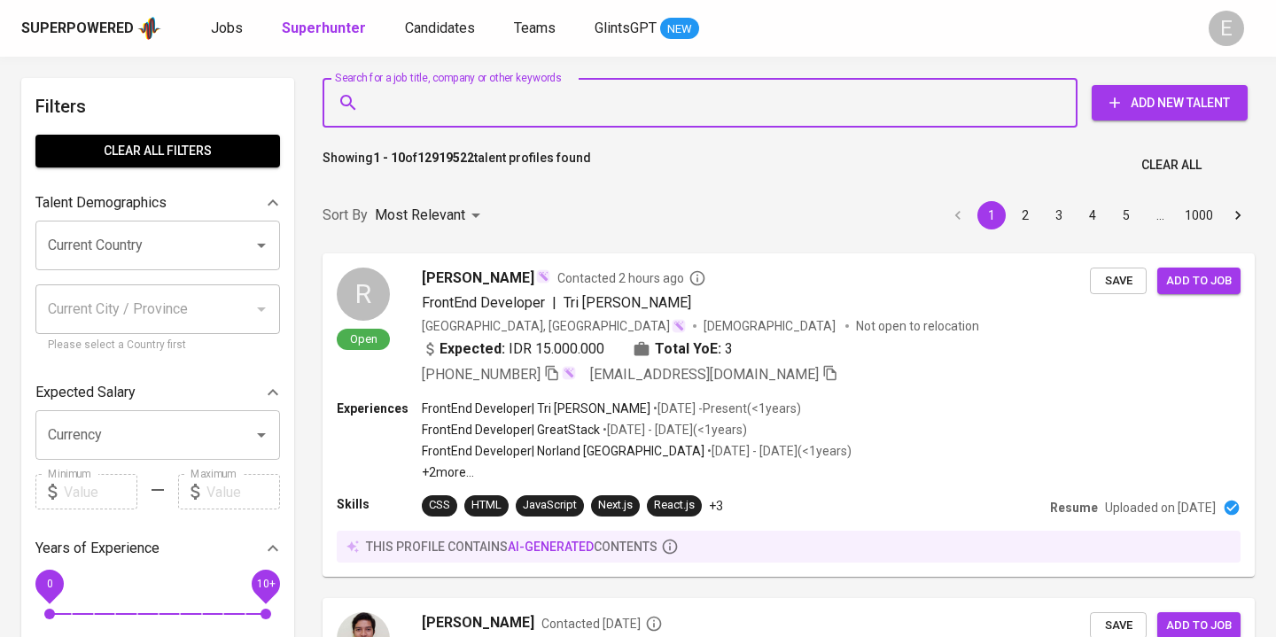
click at [419, 112] on input "Search for a job title, company or other keywords" at bounding box center [704, 103] width 677 height 34
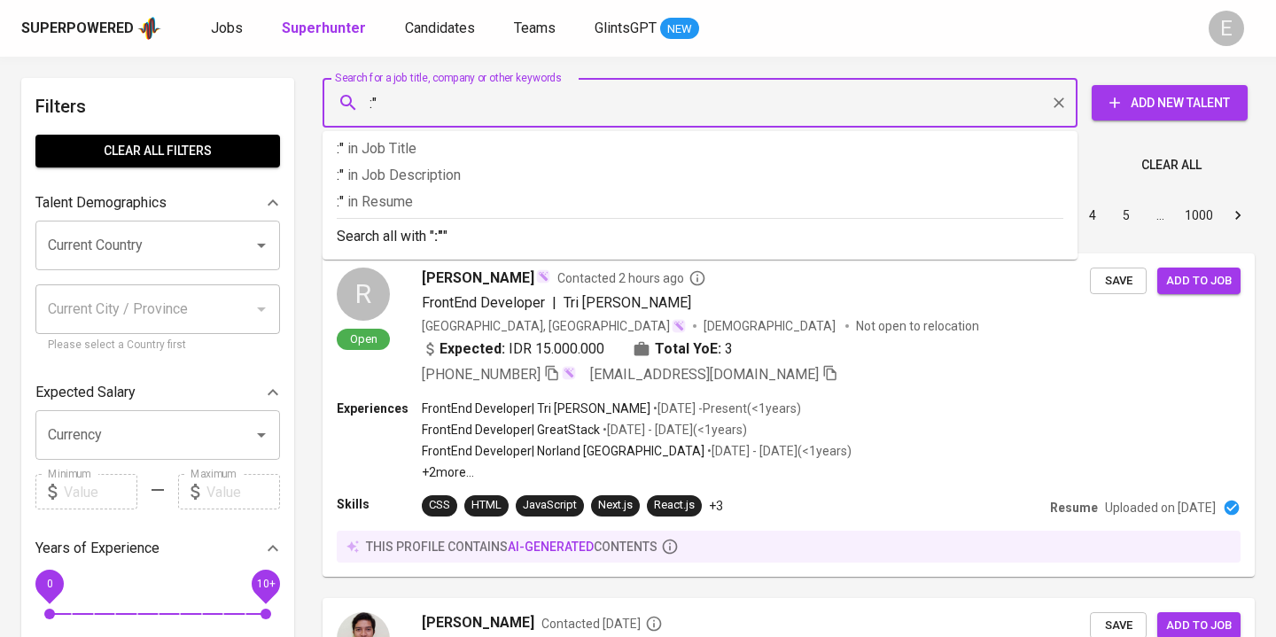
paste input "Sarah Safira Utama"
type input ":"Sarah Safira Utama"
paste input "Sarah Safira Utama"
type input ""Sarah Safira Utama""
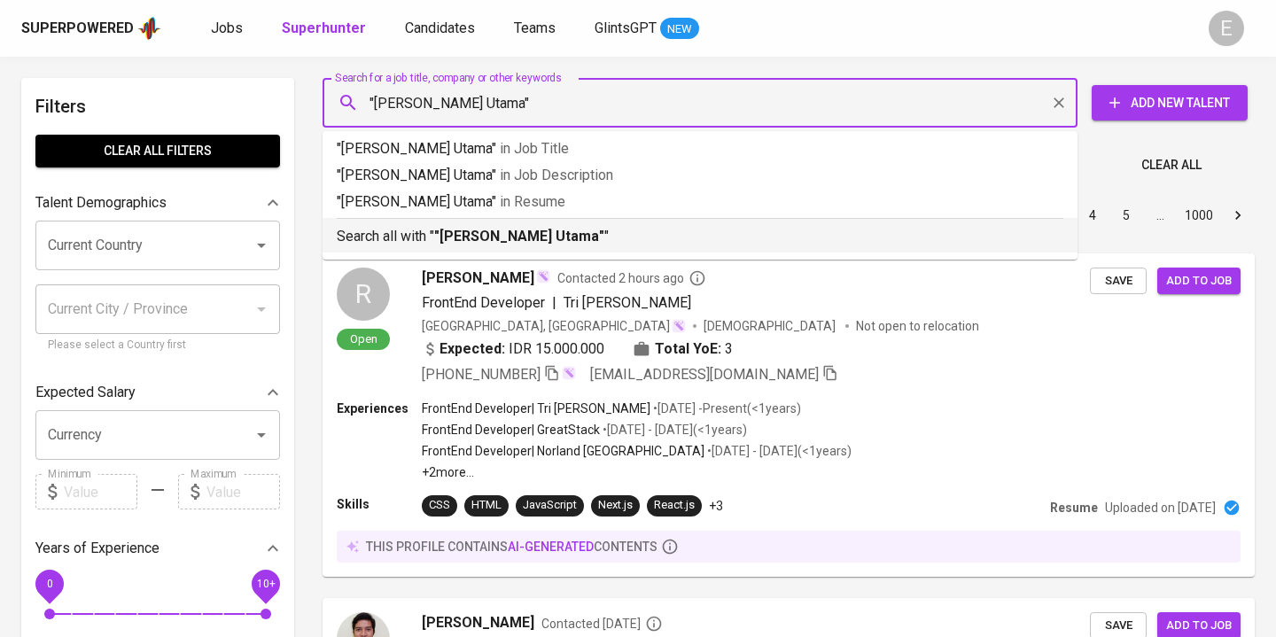
click at [420, 238] on p "Search all with " "Sarah Safira Utama" "" at bounding box center [700, 236] width 727 height 21
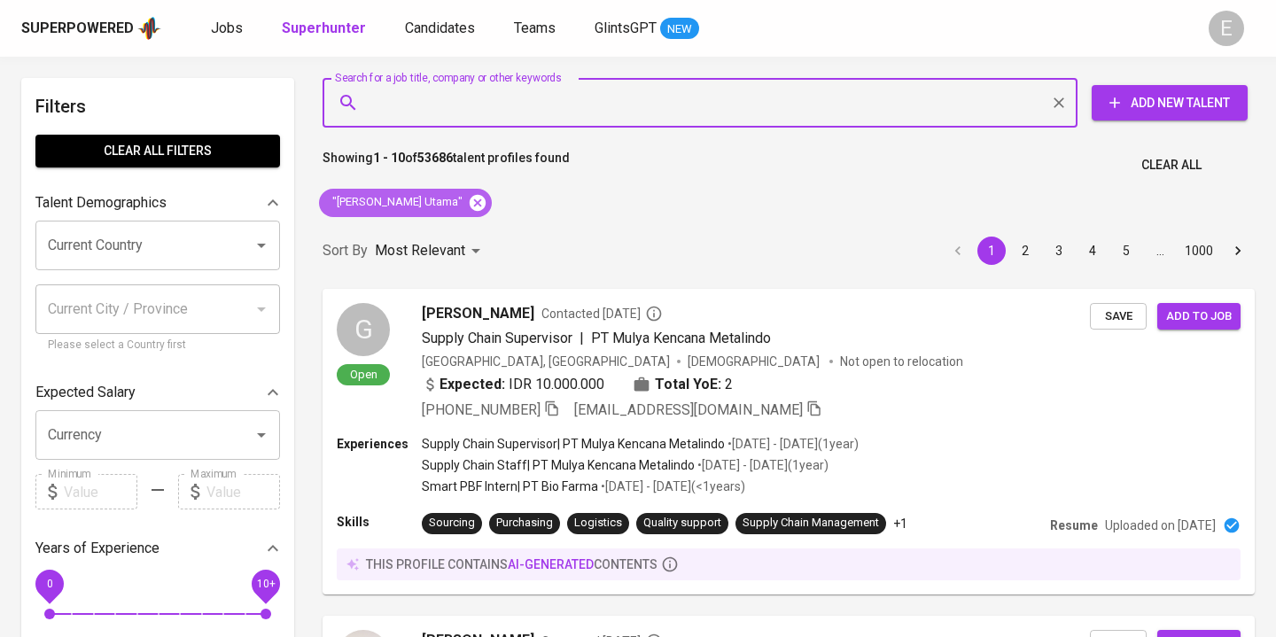
click at [470, 198] on icon at bounding box center [478, 202] width 16 height 16
click at [388, 112] on input "Search for a job title, company or other keywords" at bounding box center [704, 103] width 677 height 34
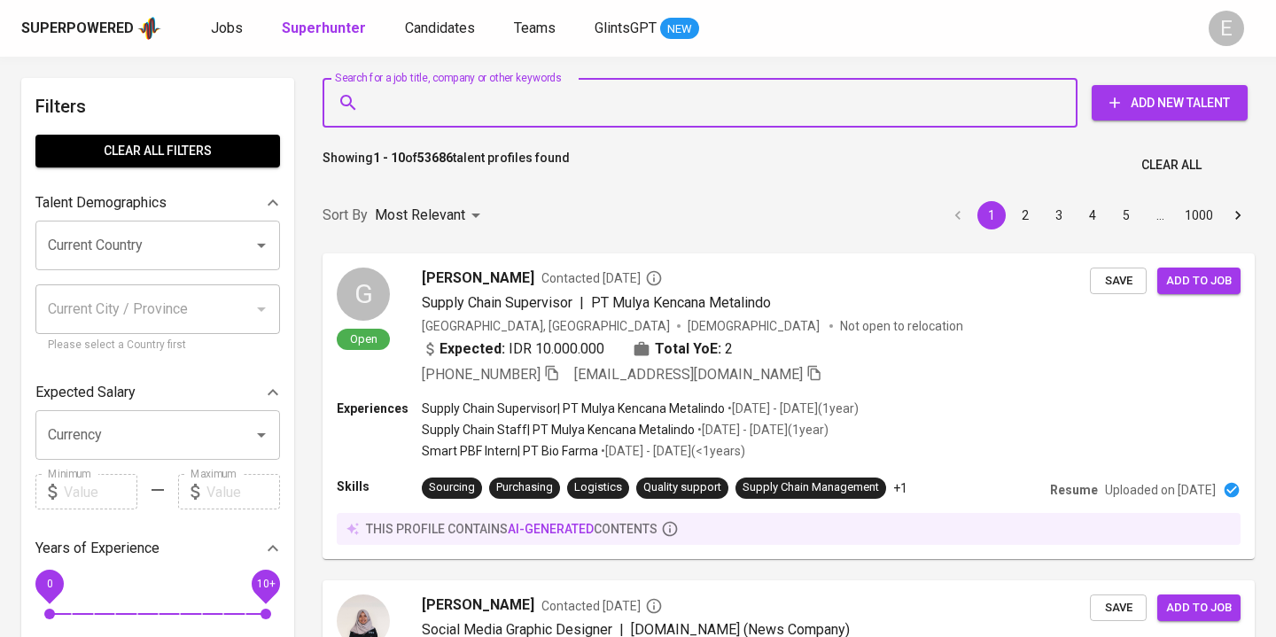
paste input "faniahcttv@gmail.com"
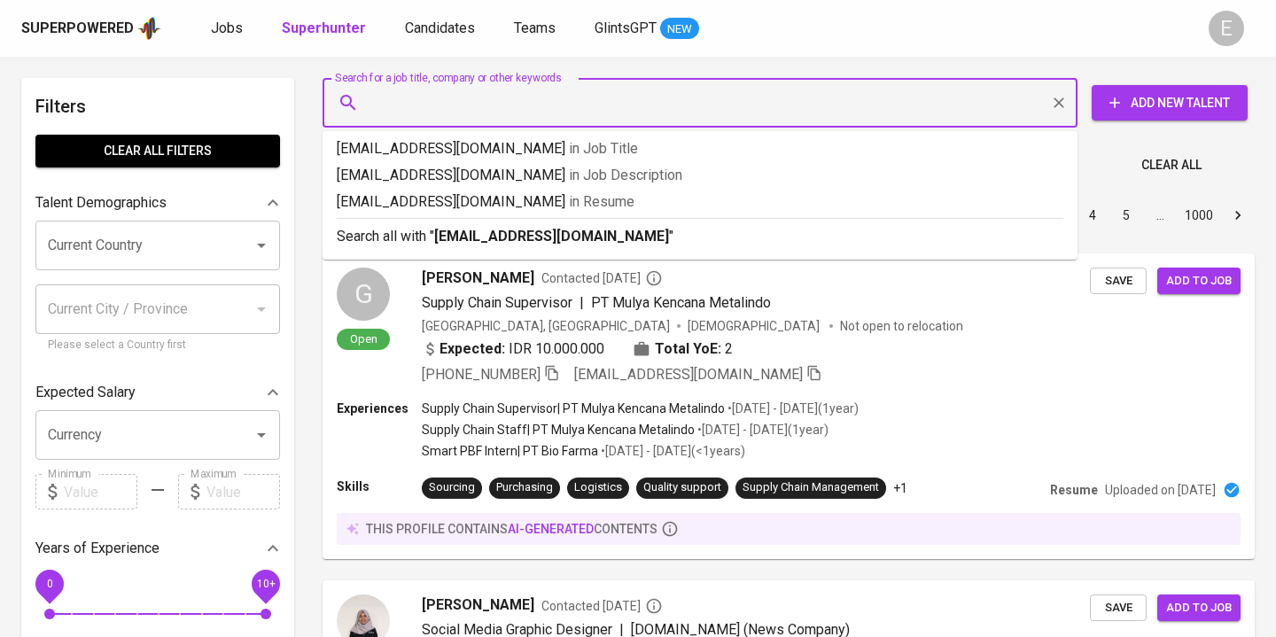
type input "faniahcttv@gmail.com"
click at [409, 245] on p "Search all with " faniahcttv@gmail.com "" at bounding box center [700, 236] width 727 height 21
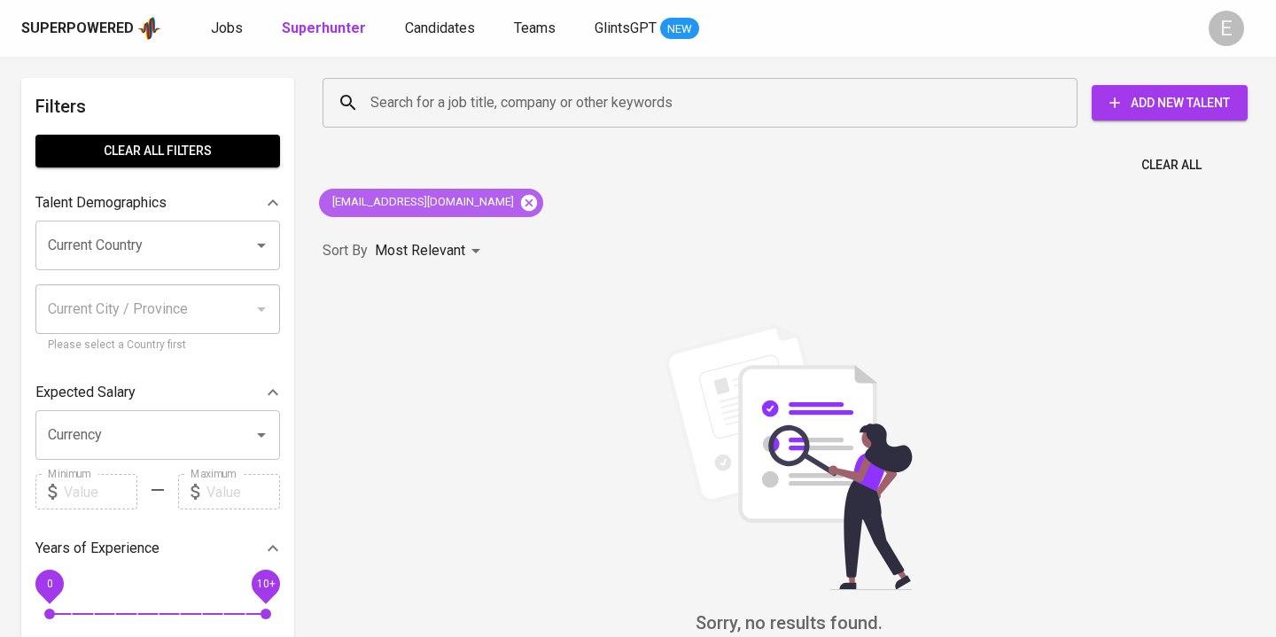
click at [519, 198] on icon at bounding box center [528, 202] width 19 height 19
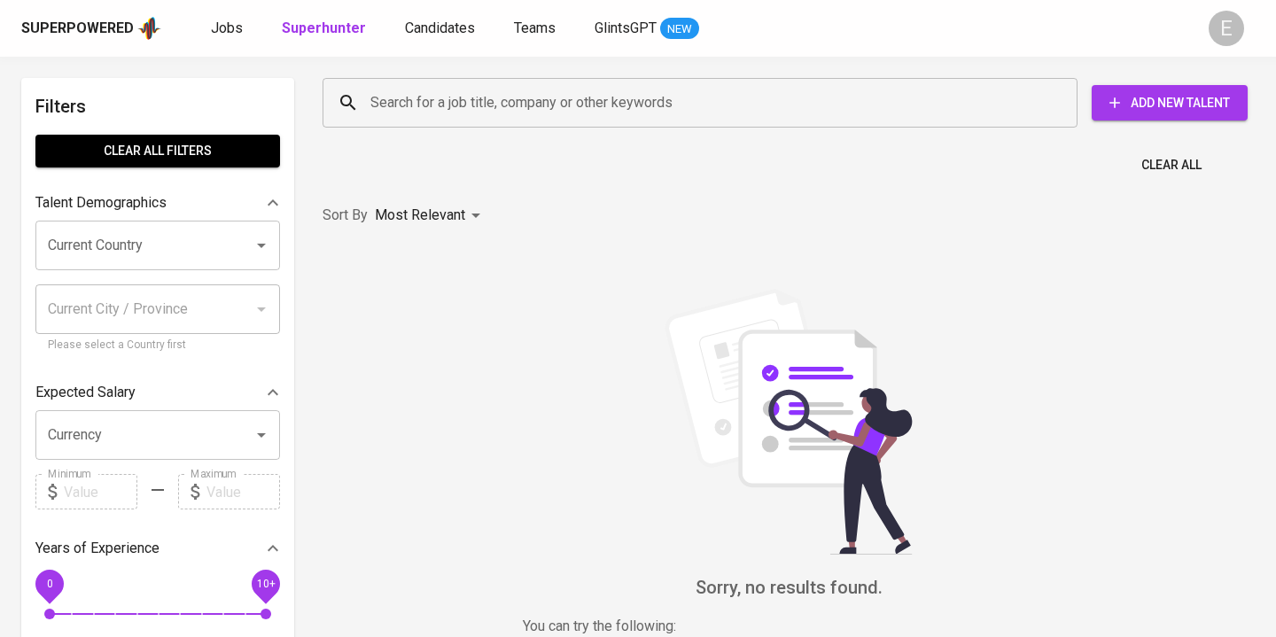
click at [397, 121] on div "Search for a job title, company or other keywords" at bounding box center [700, 103] width 755 height 50
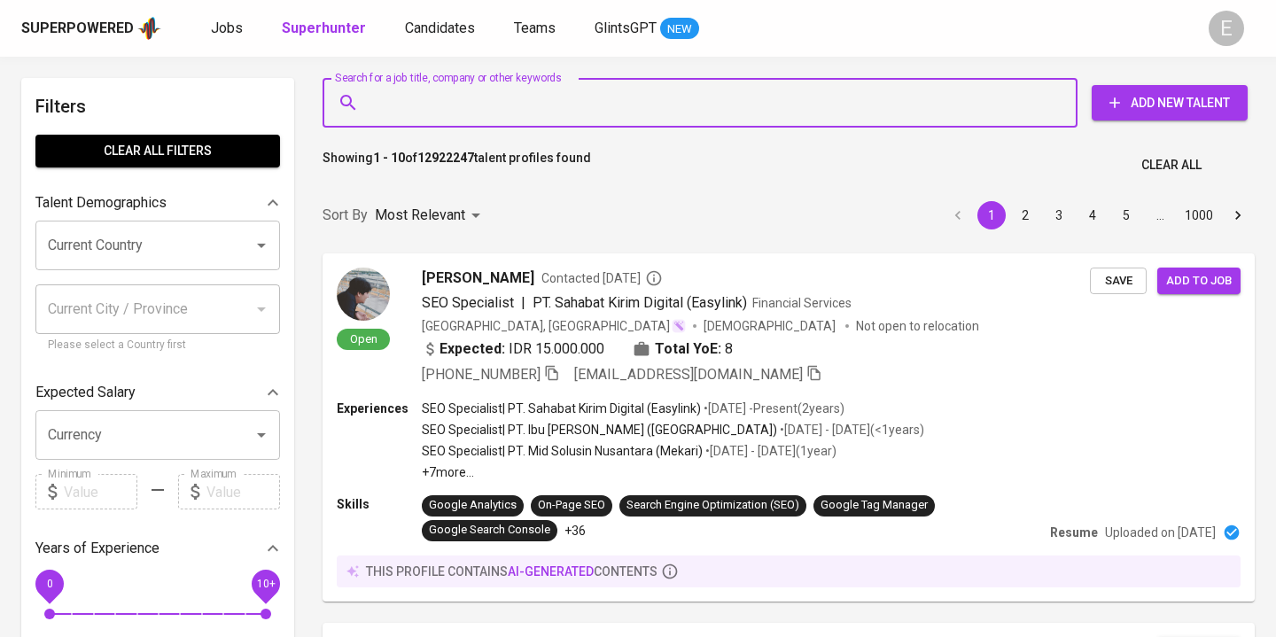
paste input "disyanbl@outlook.com"
type input "disyanbl@outlook.com"
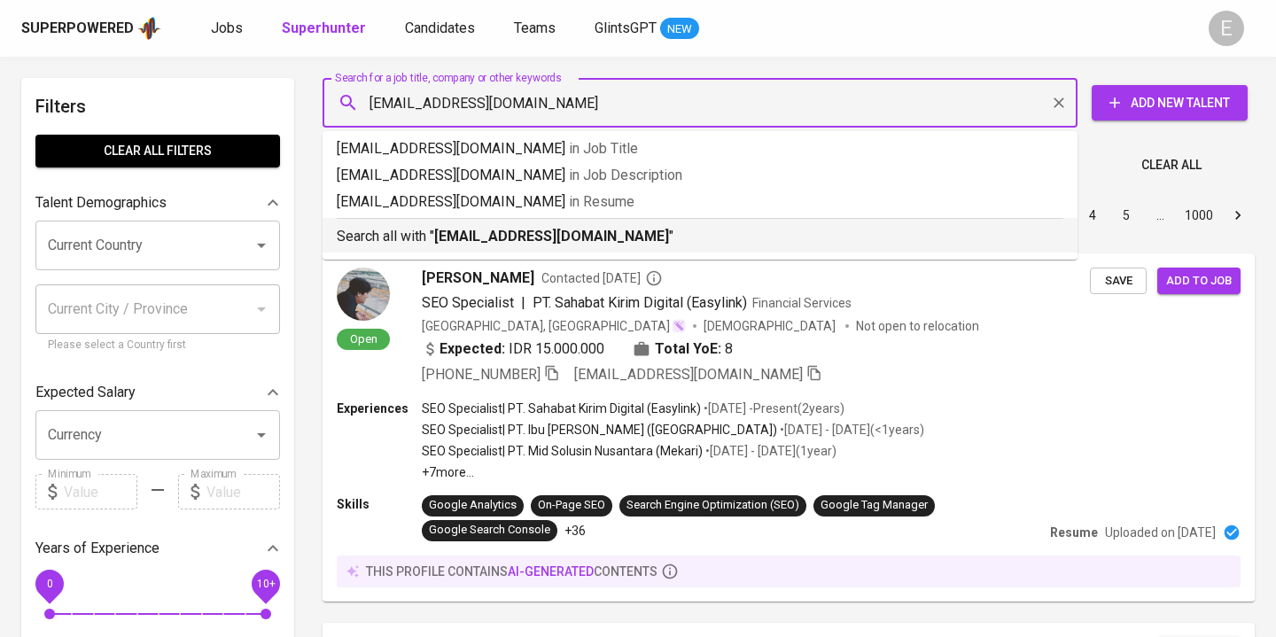
click at [463, 233] on b "disyanbl@outlook.com" at bounding box center [551, 236] width 235 height 17
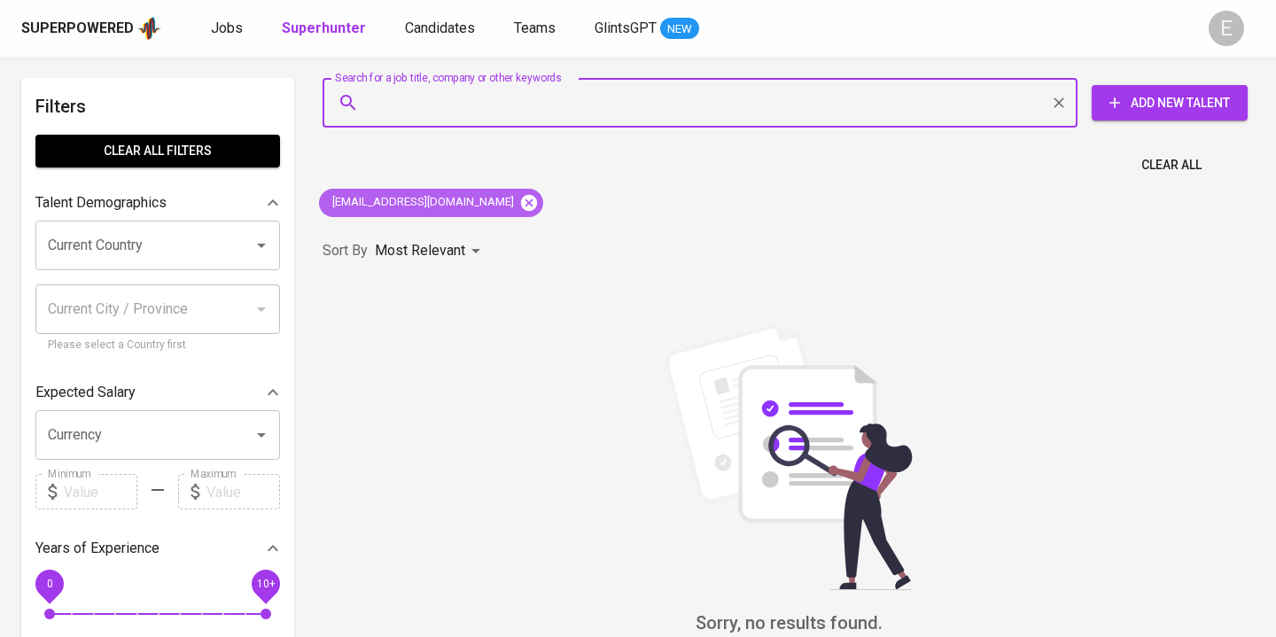
click at [521, 204] on icon at bounding box center [529, 202] width 16 height 16
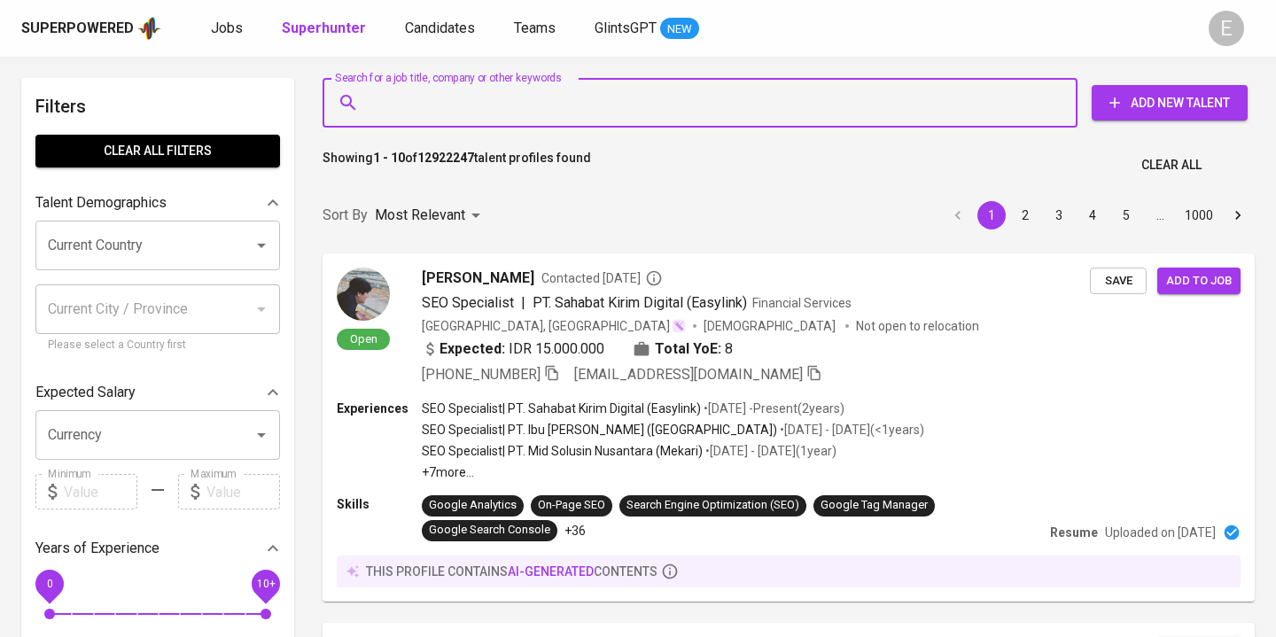
click at [544, 89] on input "Search for a job title, company or other keywords" at bounding box center [704, 103] width 677 height 34
paste input "disyanbl@outlook.com"
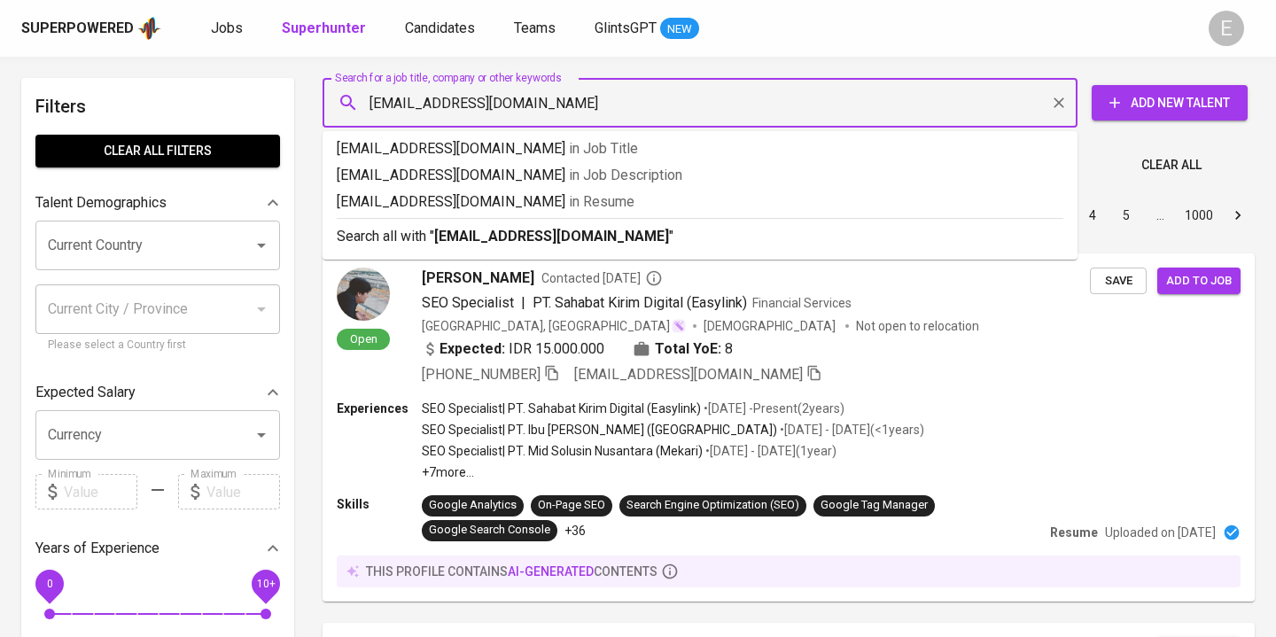
drag, startPoint x: 548, startPoint y: 97, endPoint x: 424, endPoint y: 103, distance: 125.0
click at [424, 103] on input "disyanbl@outlook.com" at bounding box center [704, 103] width 677 height 34
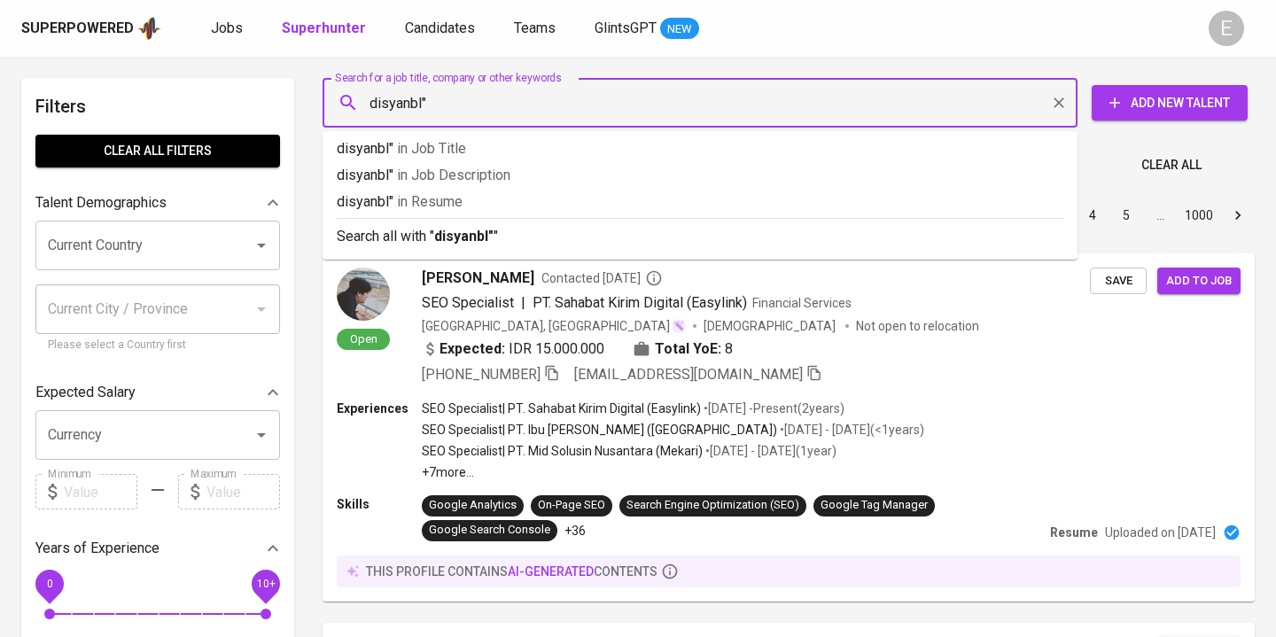
click at [373, 105] on input "disyanbl"" at bounding box center [704, 103] width 677 height 34
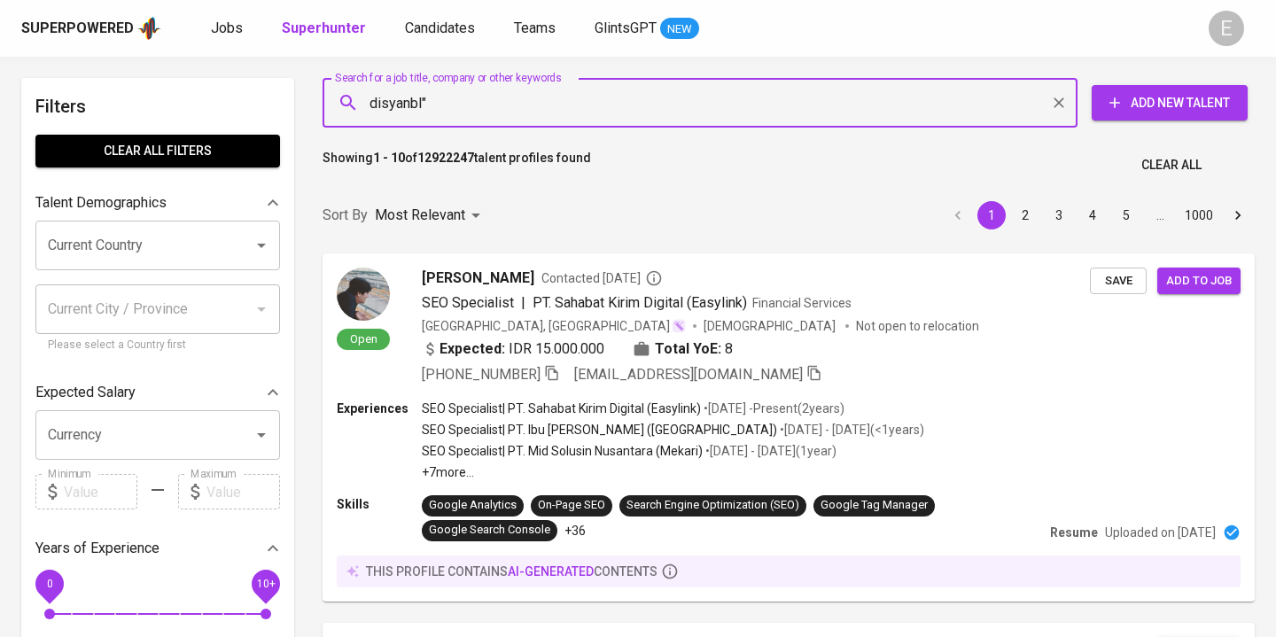
type input ""disyanbl""
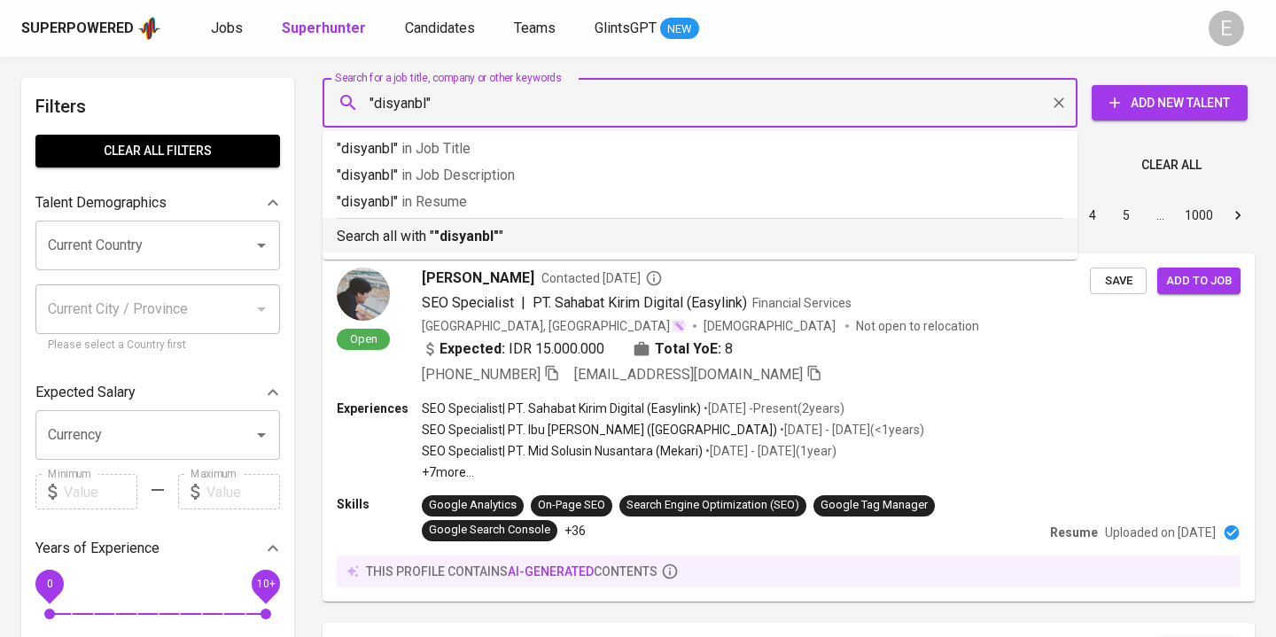
click at [442, 227] on p "Search all with " "disyanbl" "" at bounding box center [700, 236] width 727 height 21
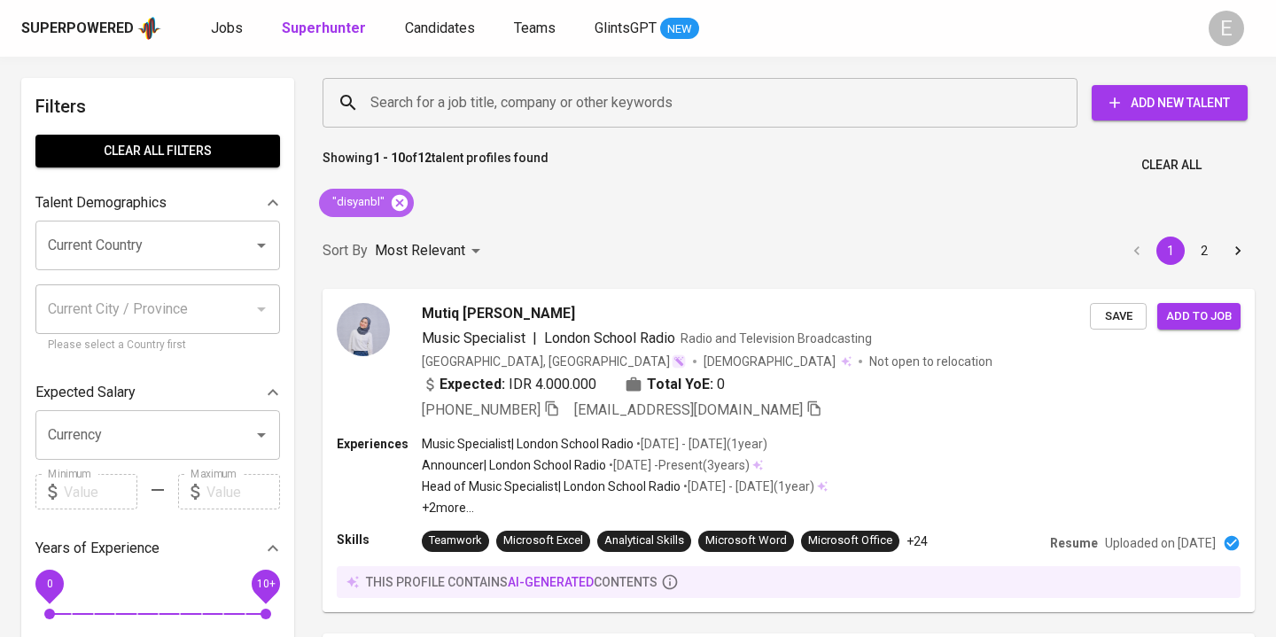
click at [398, 207] on icon at bounding box center [400, 202] width 16 height 16
click at [393, 102] on input "Search for a job title, company or other keywords" at bounding box center [704, 103] width 677 height 34
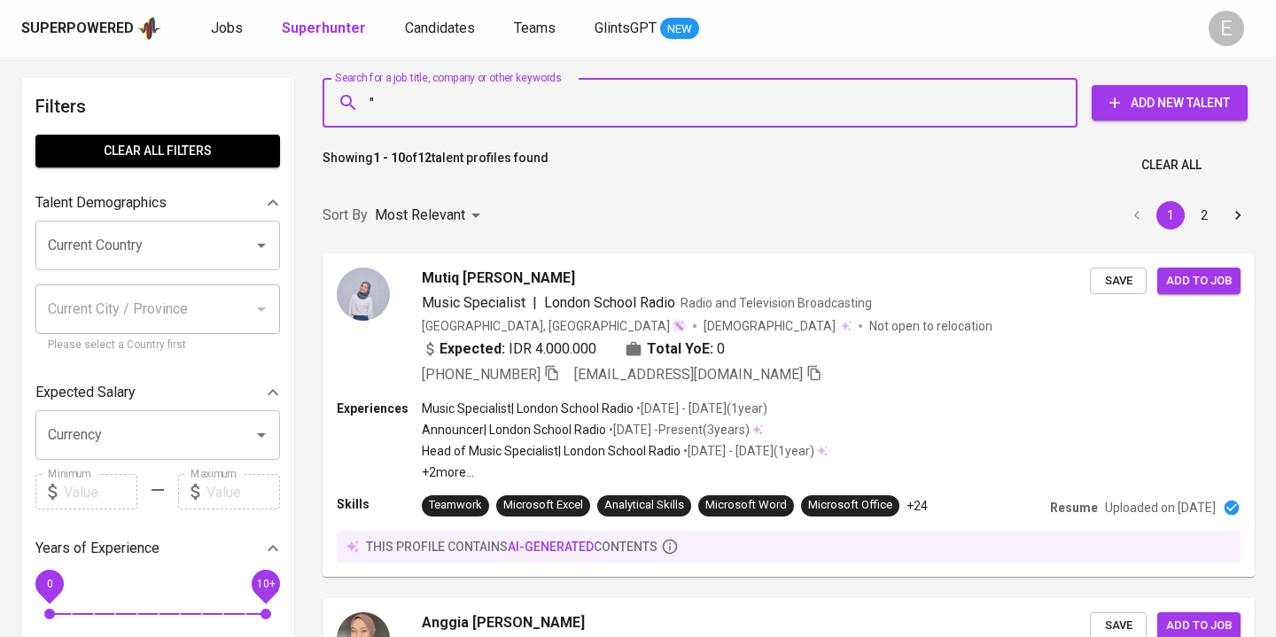
paste input "Disya Nabila Iskia"
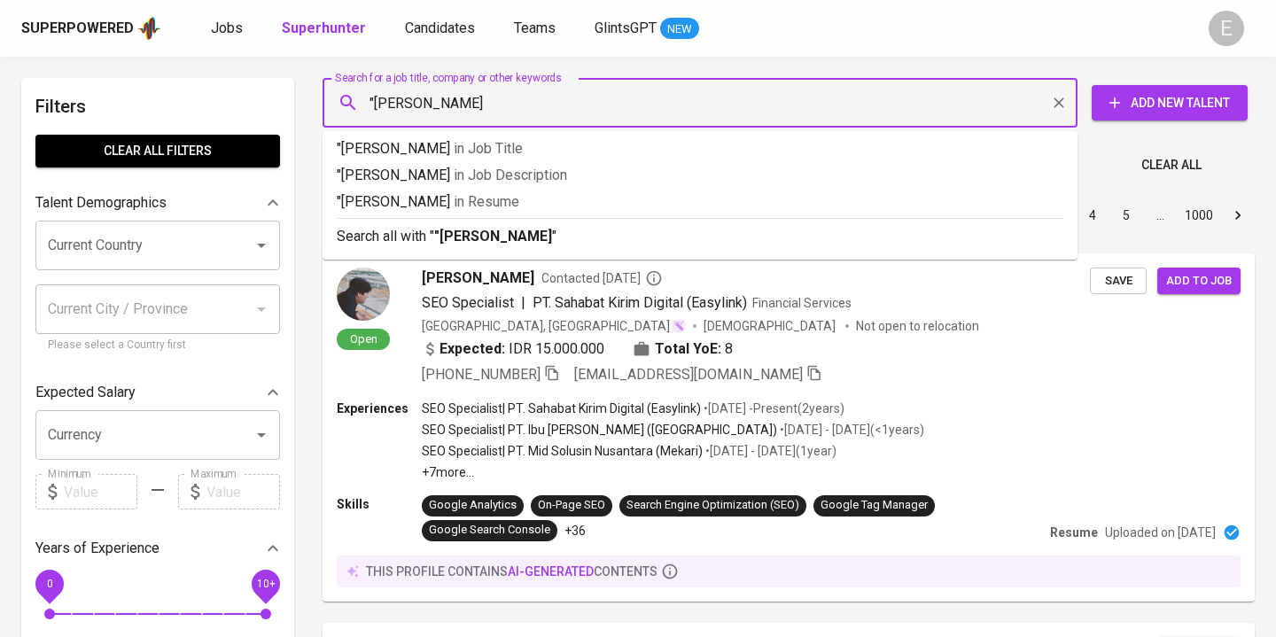
type input ""Disya Nabila Iskia""
click at [425, 232] on p "Search all with " "Disya Nabila Iskia" "" at bounding box center [700, 236] width 727 height 21
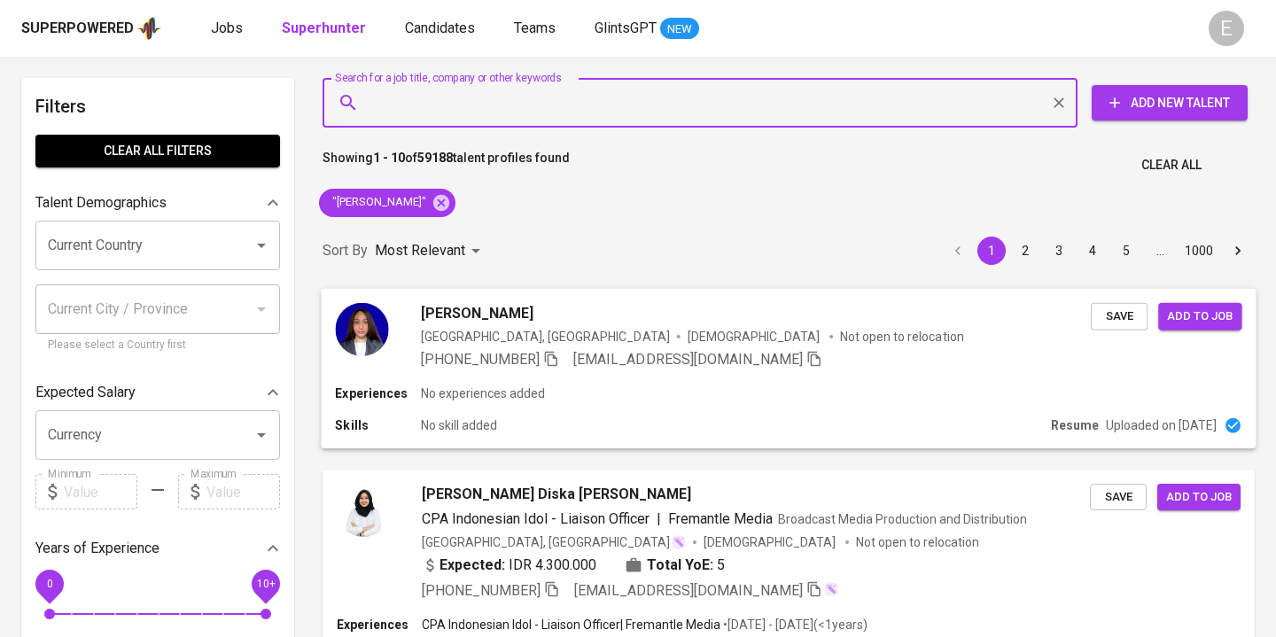
click at [496, 396] on p "No experiences added" at bounding box center [483, 394] width 124 height 18
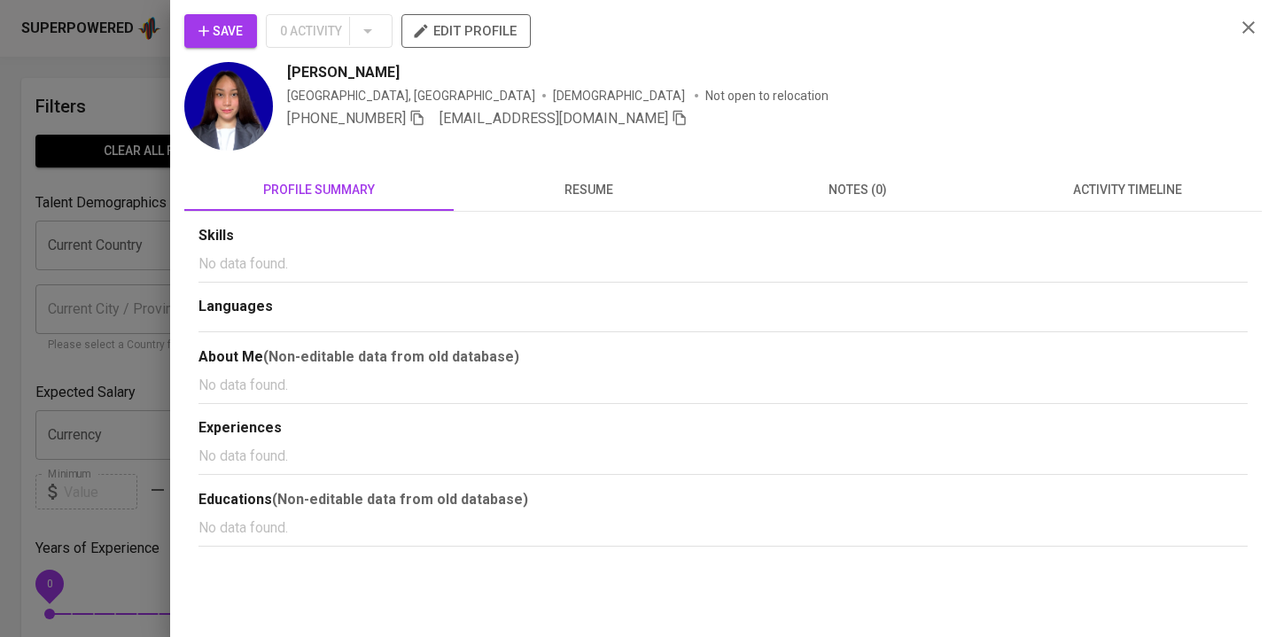
click at [564, 185] on span "resume" at bounding box center [588, 190] width 248 height 22
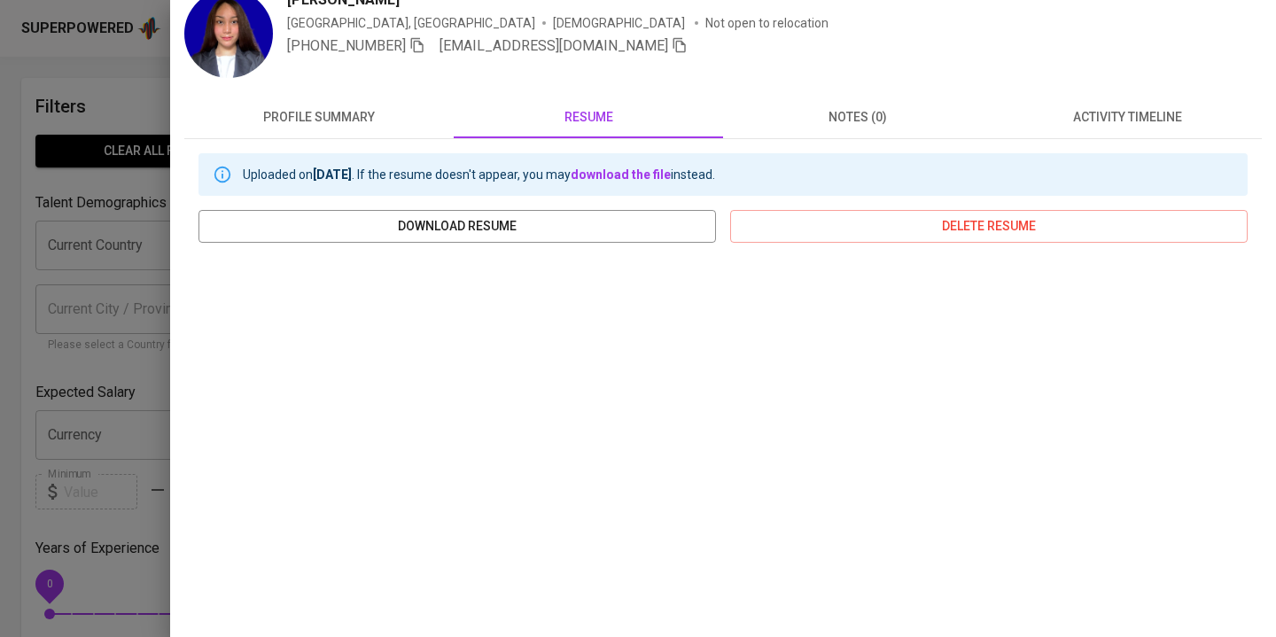
scroll to position [253, 0]
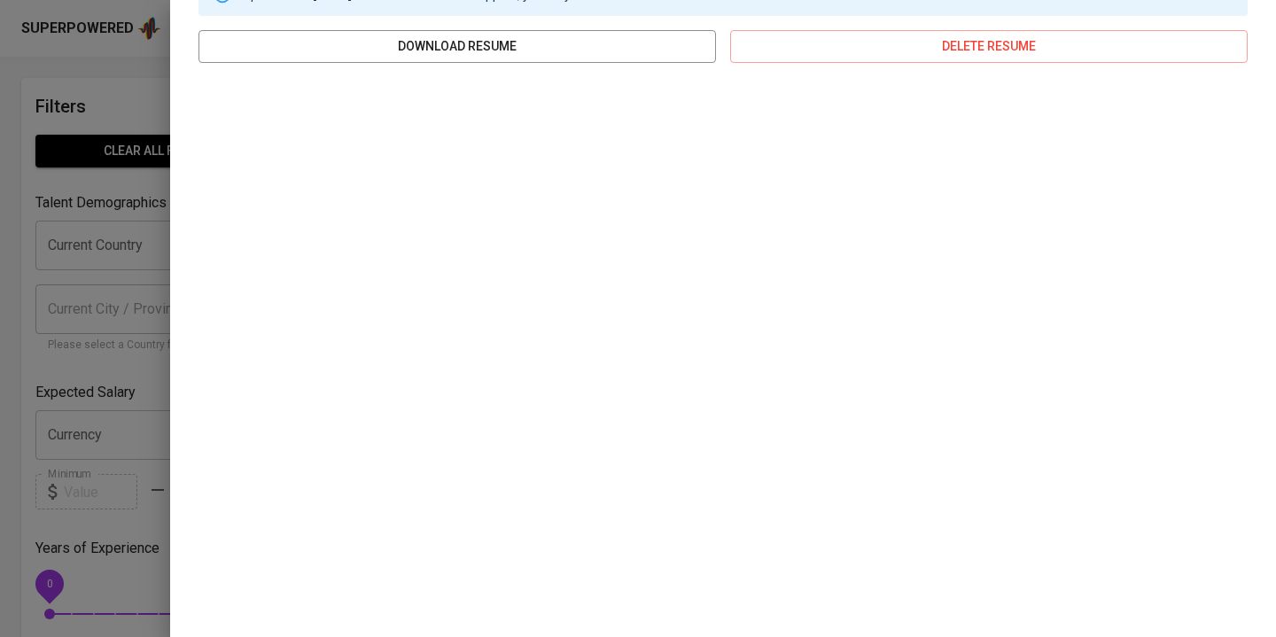
click at [133, 82] on div at bounding box center [638, 318] width 1276 height 637
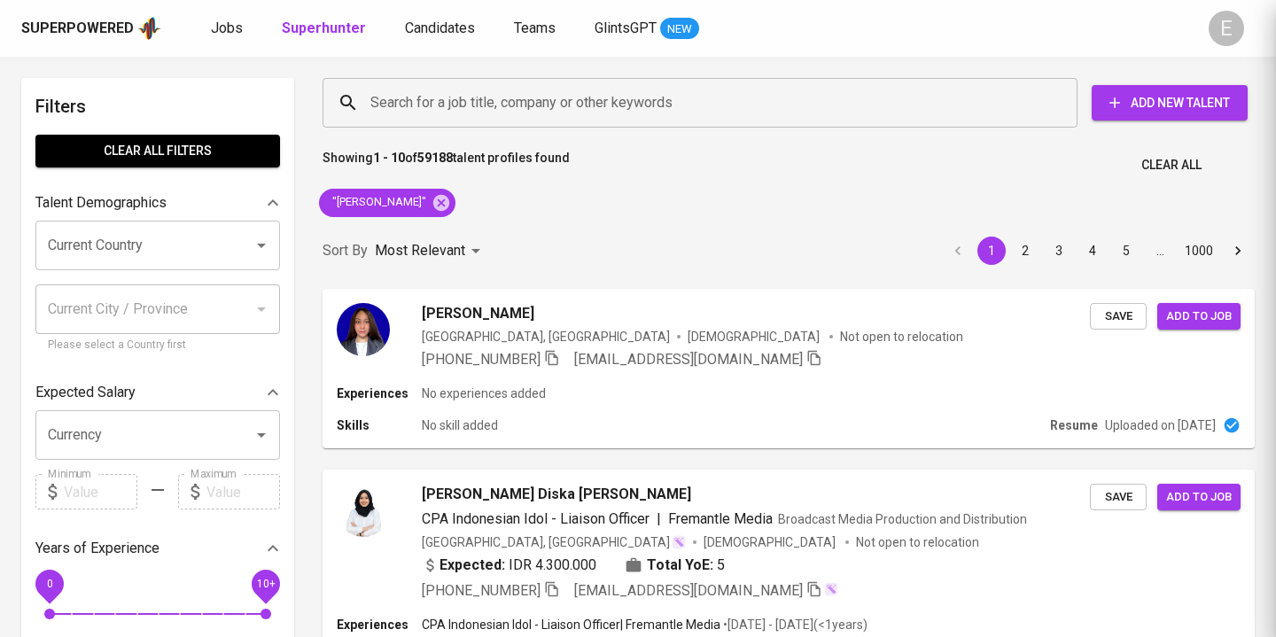
scroll to position [0, 0]
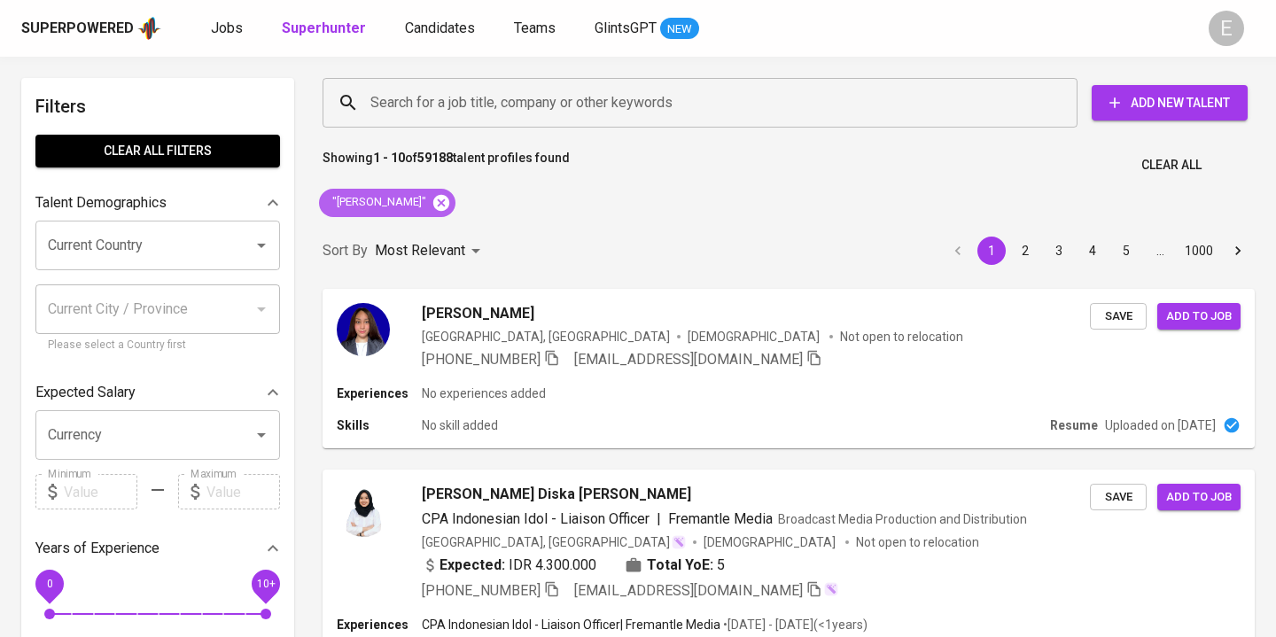
click at [447, 206] on icon at bounding box center [441, 202] width 19 height 19
click at [414, 109] on input "Search for a job title, company or other keywords" at bounding box center [704, 103] width 677 height 34
paste input "andri_ismail@yahoo.com"
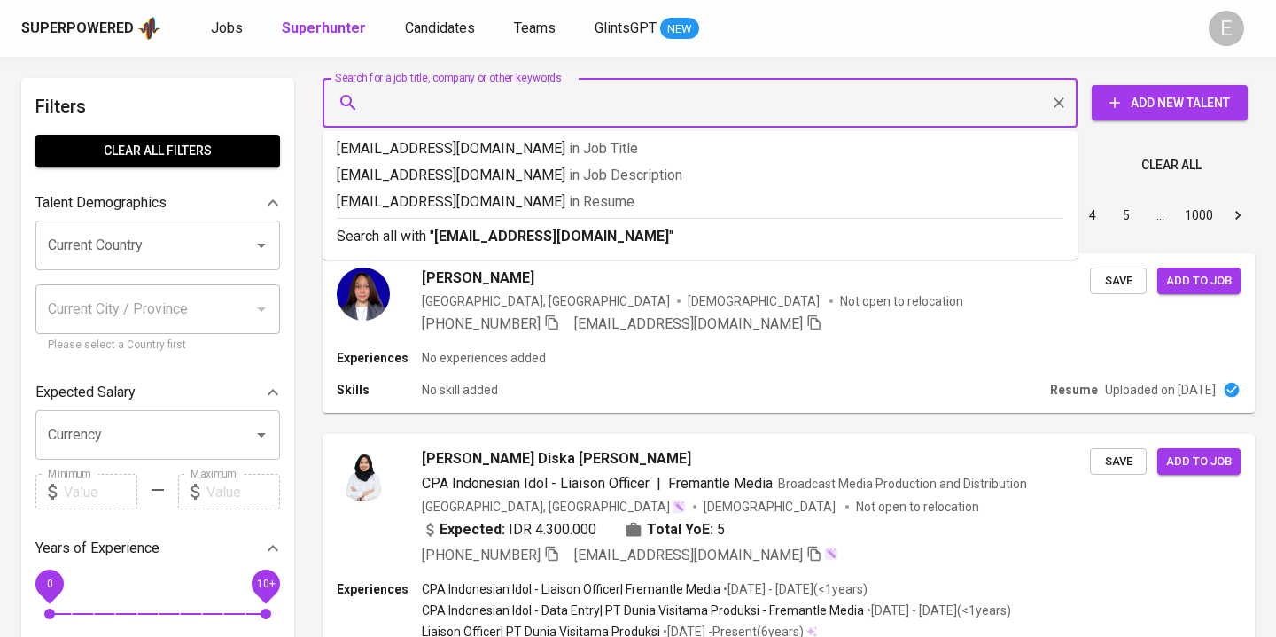
type input "andri_ismail@yahoo.com"
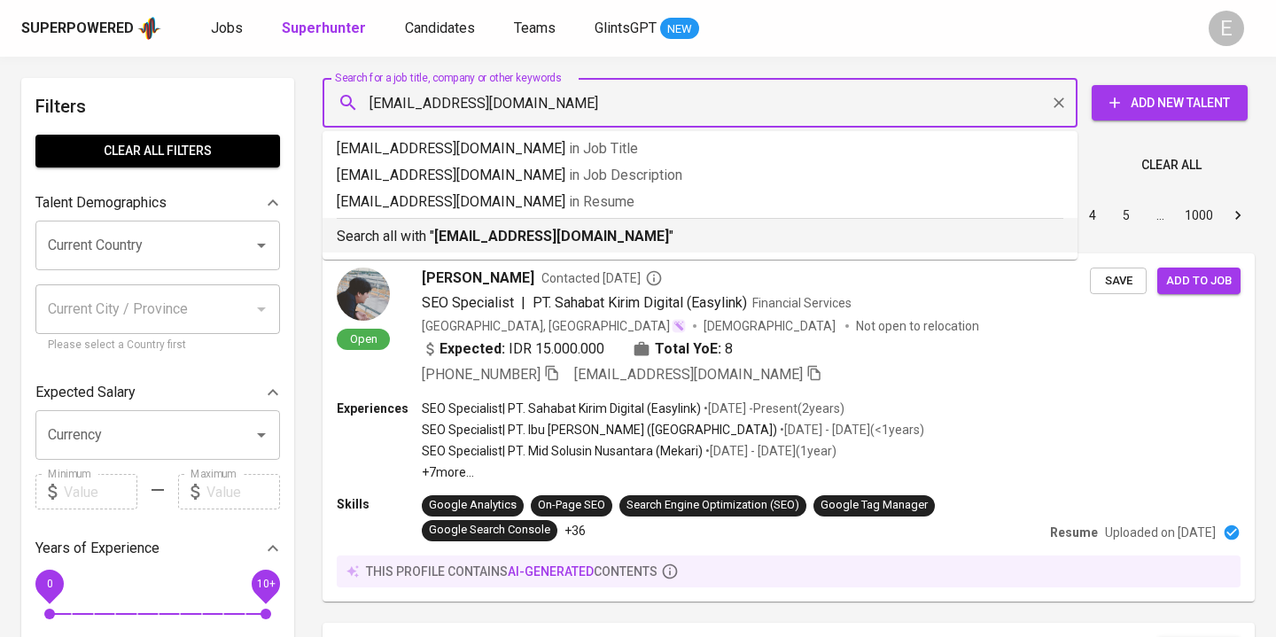
click at [400, 237] on p "Search all with " andri_ismail@yahoo.com "" at bounding box center [700, 236] width 727 height 21
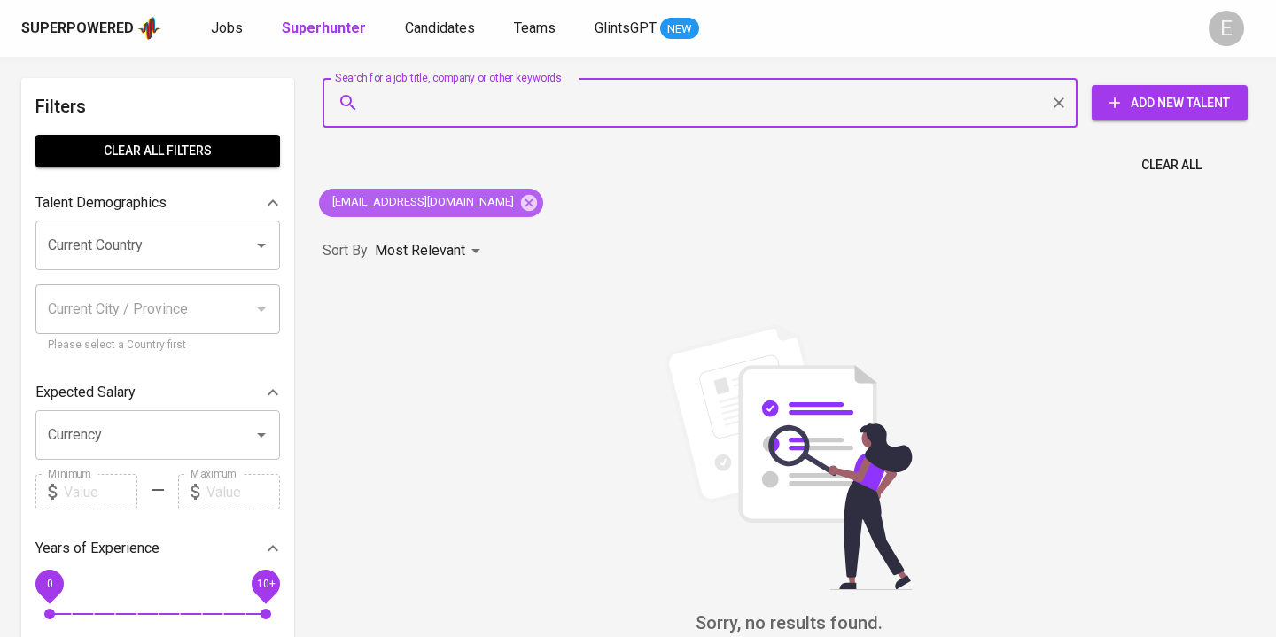
click at [519, 200] on icon at bounding box center [528, 202] width 19 height 19
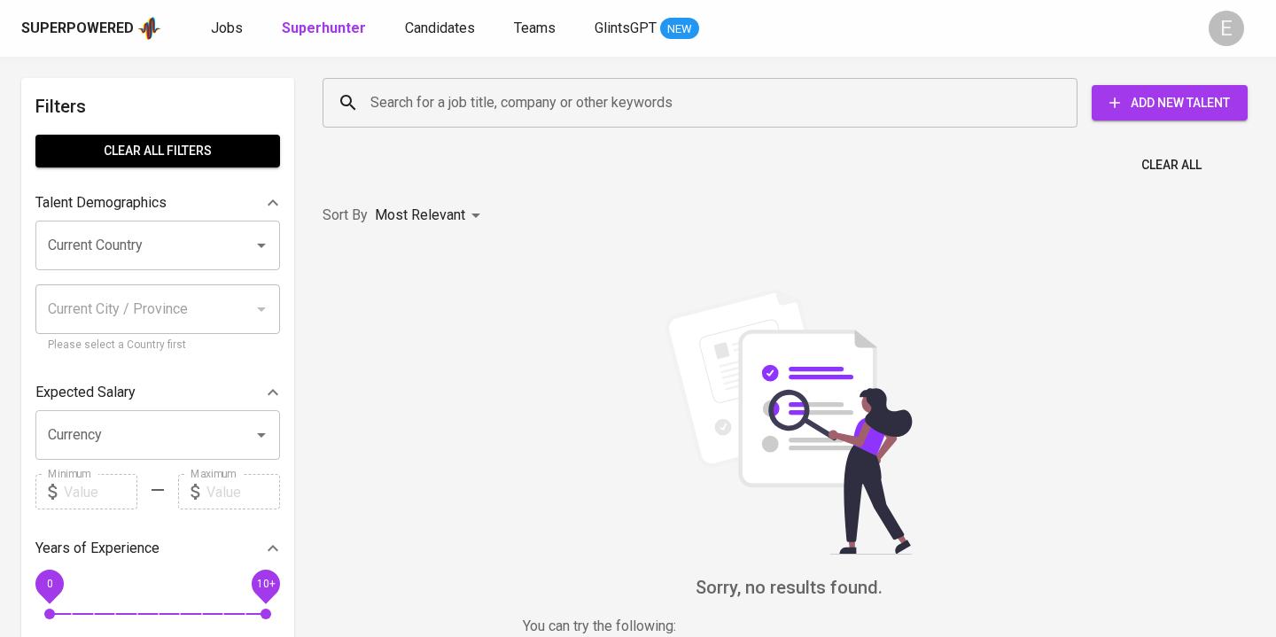
click at [417, 96] on input "Search for a job title, company or other keywords" at bounding box center [704, 103] width 677 height 34
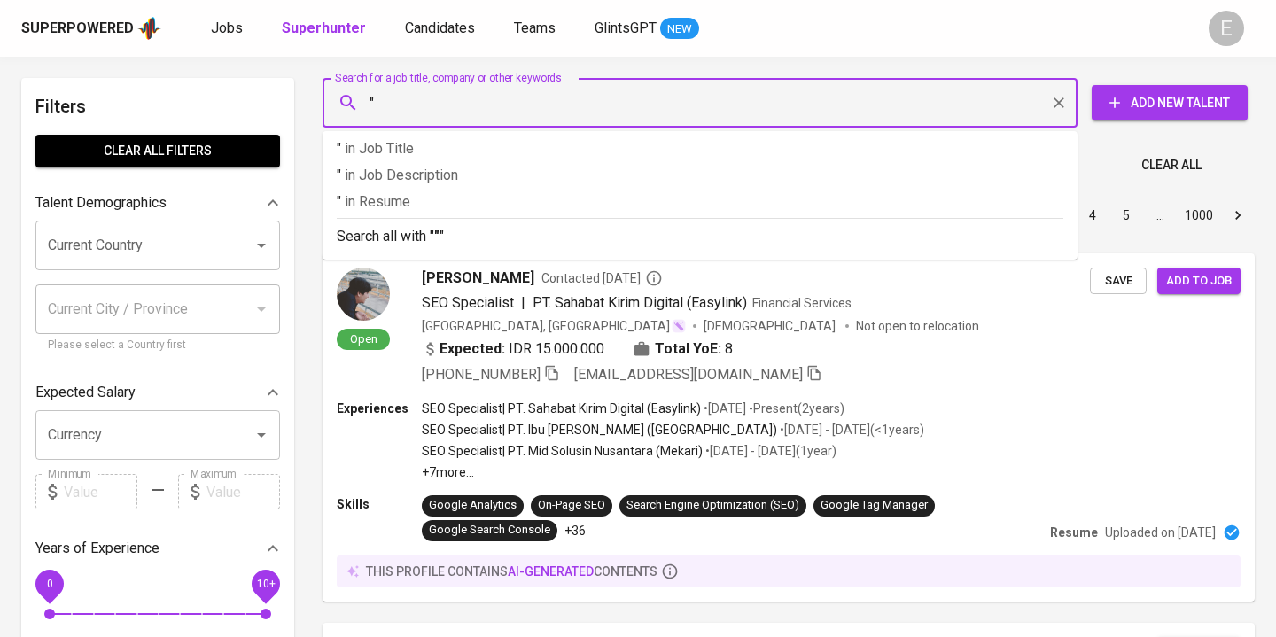
paste input "Andri Ismail"
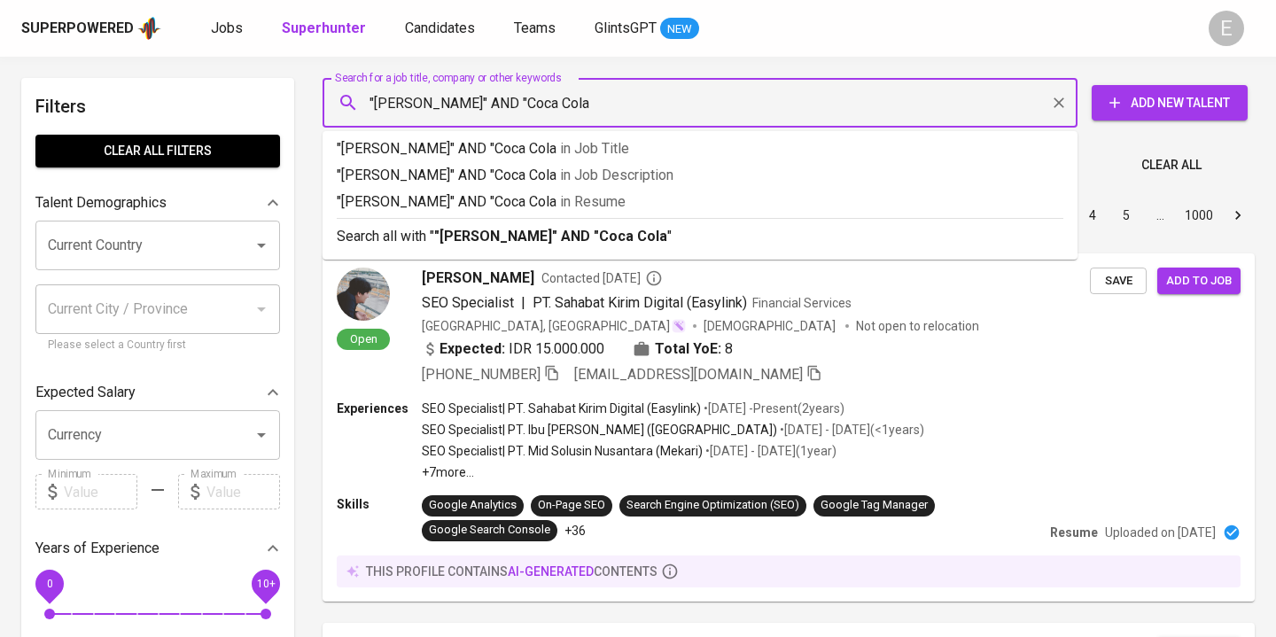
type input ""Andri Ismail" AND "Coca Cola""
click at [463, 229] on b ""Andri Ismail" AND "Coca Cola"" at bounding box center [553, 236] width 238 height 17
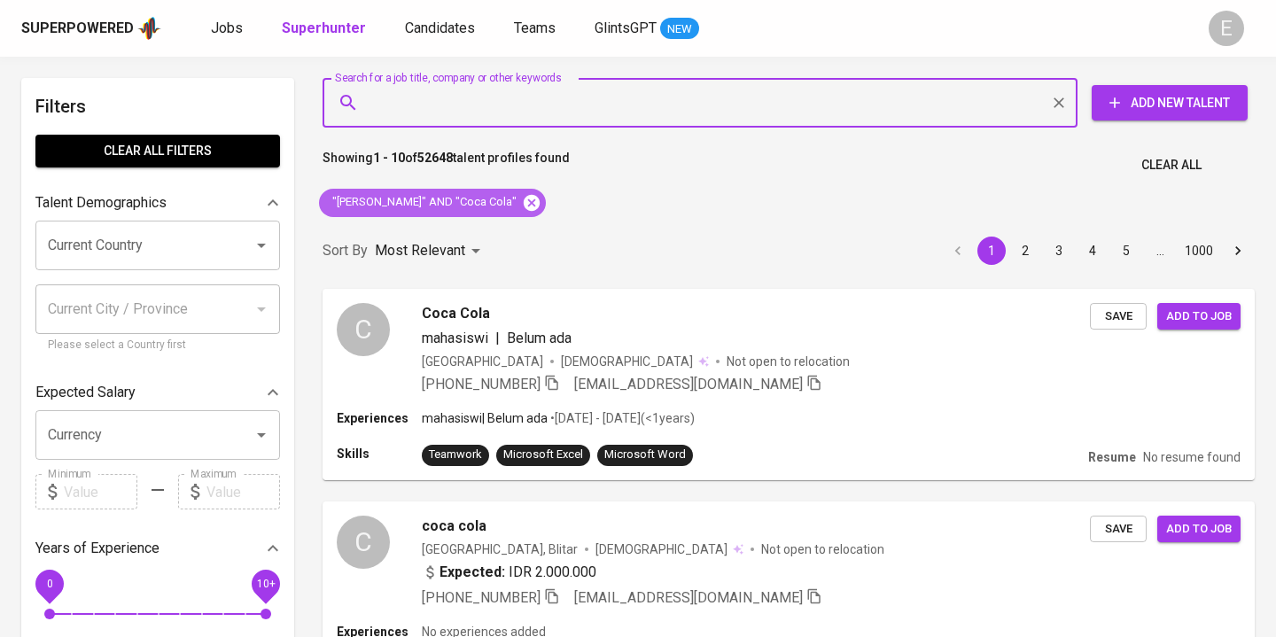
click at [522, 200] on icon at bounding box center [531, 202] width 19 height 19
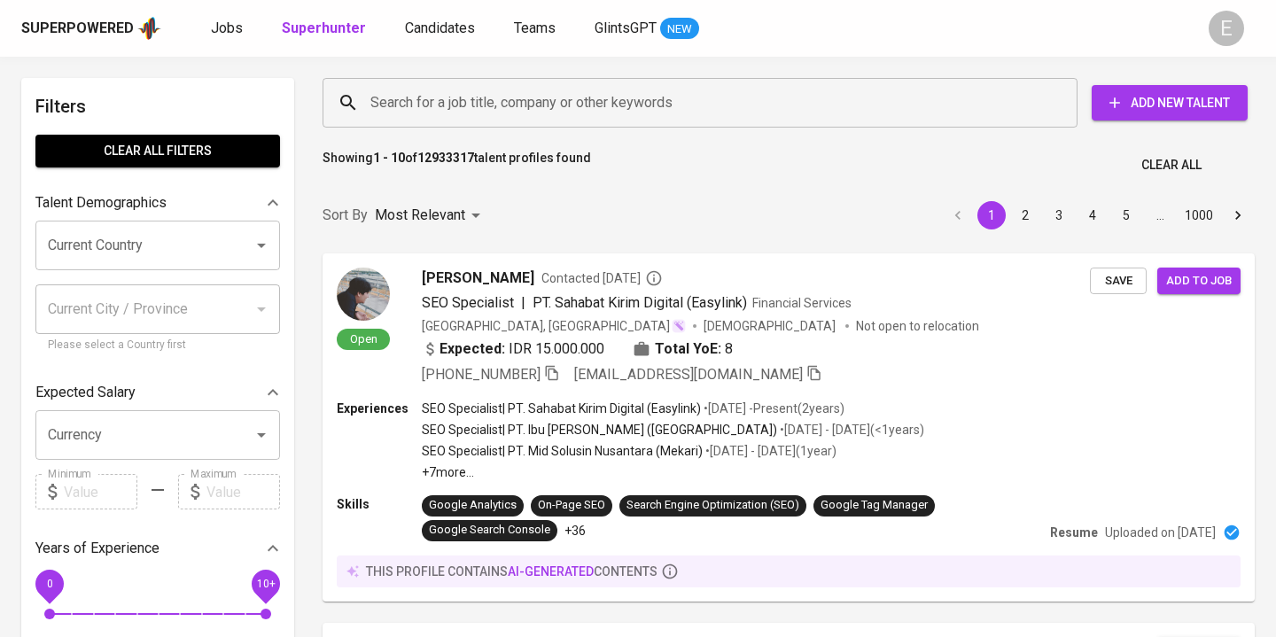
click at [472, 118] on input "Search for a job title, company or other keywords" at bounding box center [704, 103] width 677 height 34
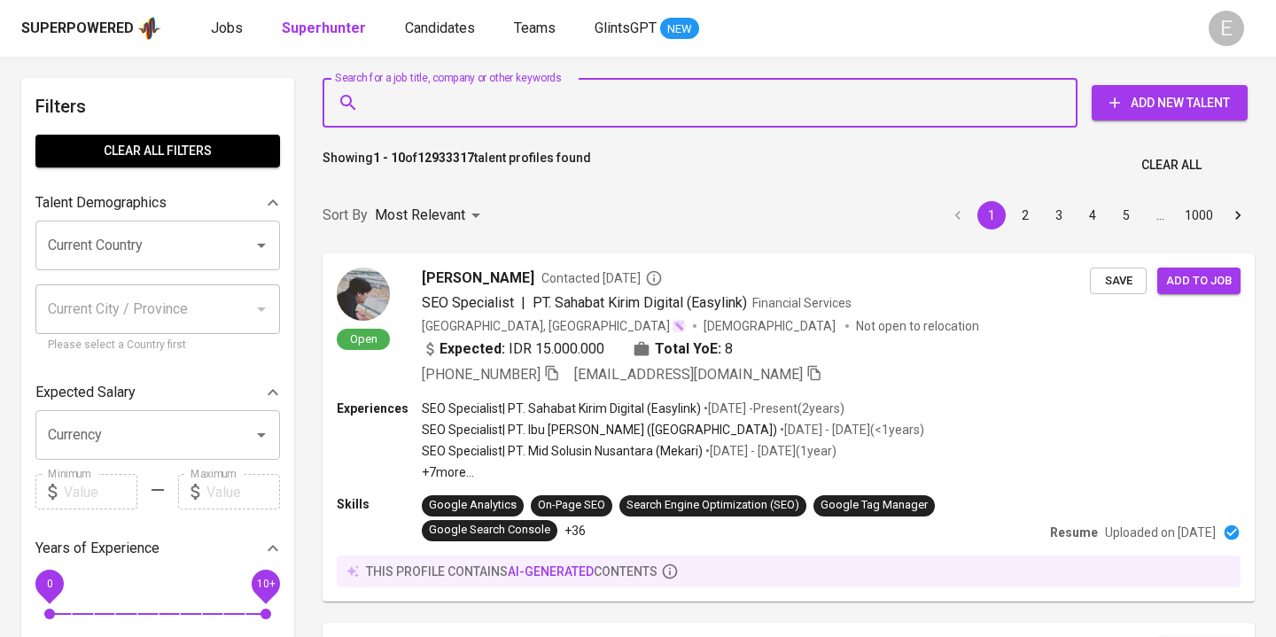
paste input "billychandra04@gmail.com"
type input "billychandra04@gmail.com"
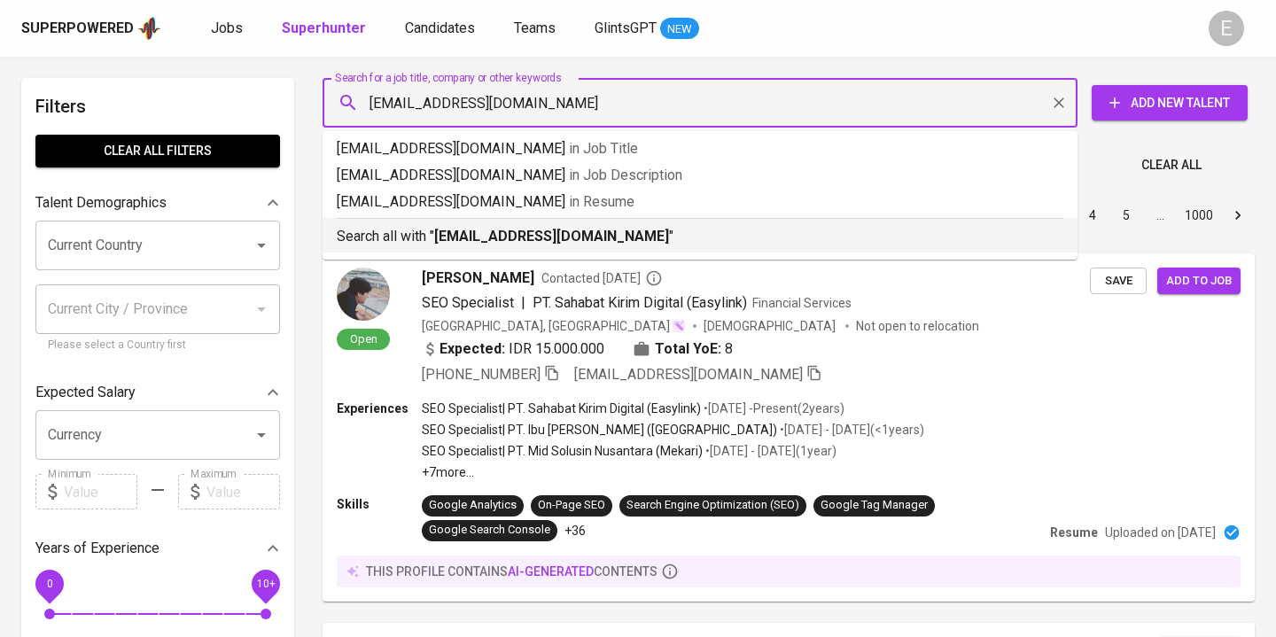
click at [461, 236] on b "billychandra04@gmail.com" at bounding box center [551, 236] width 235 height 17
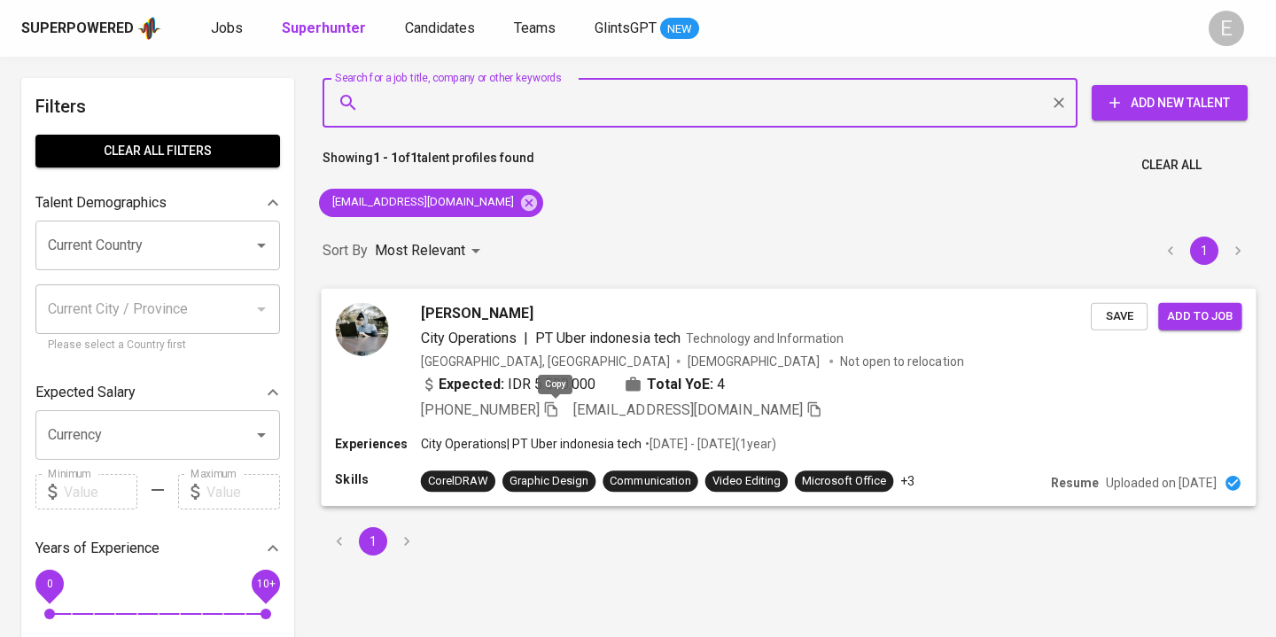
click at [557, 409] on icon "button" at bounding box center [551, 408] width 12 height 15
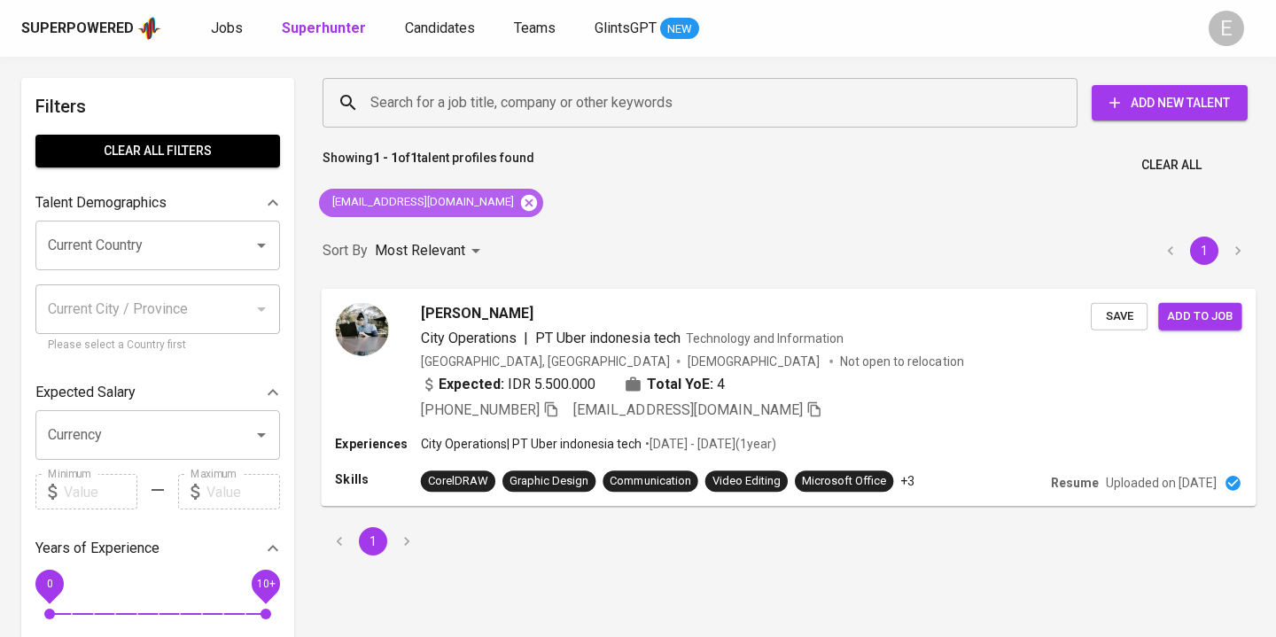
click at [521, 204] on icon at bounding box center [529, 202] width 16 height 16
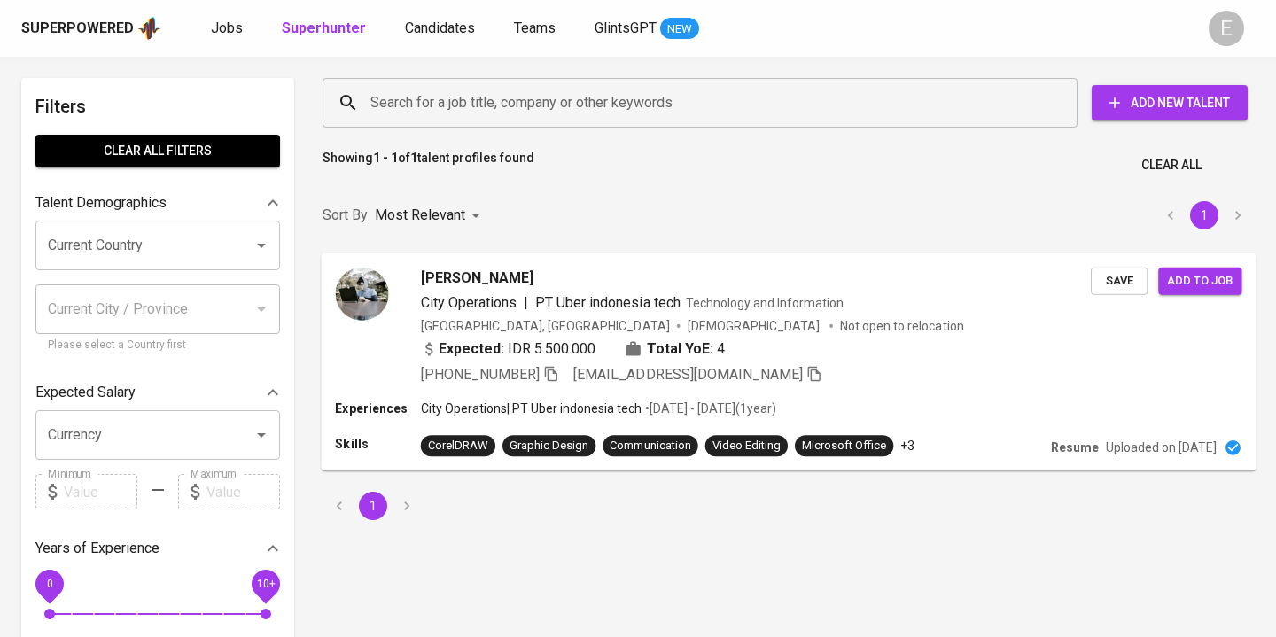
click at [447, 115] on input "Search for a job title, company or other keywords" at bounding box center [704, 103] width 677 height 34
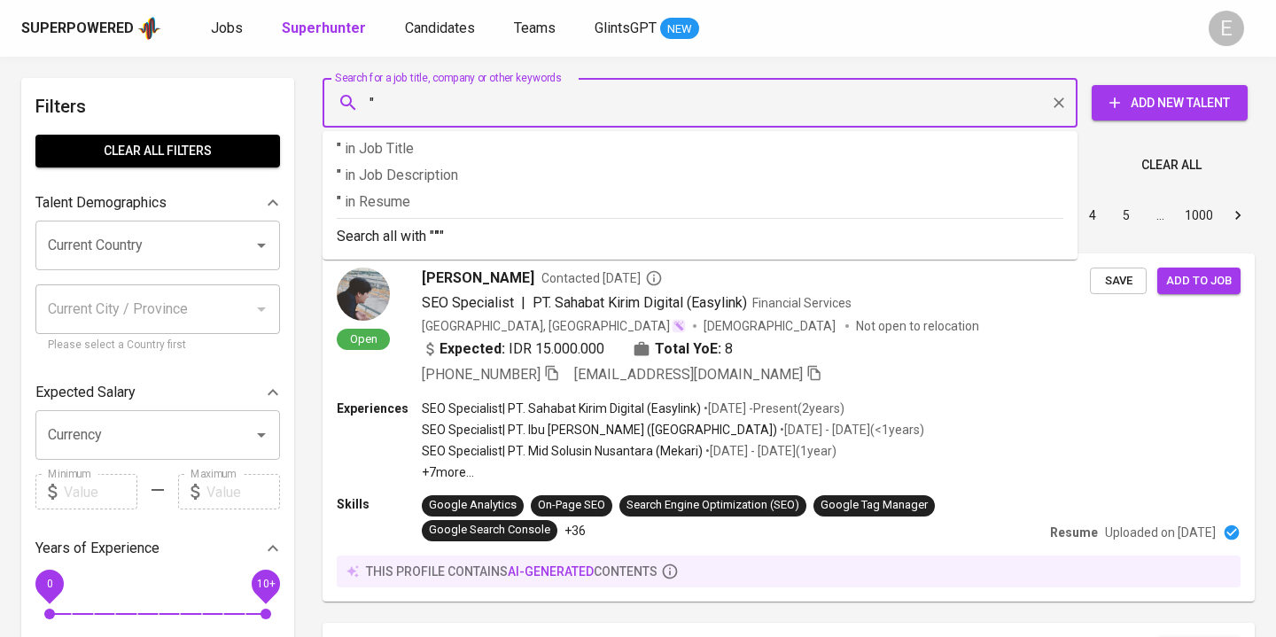
paste input "[PERSON_NAME]"
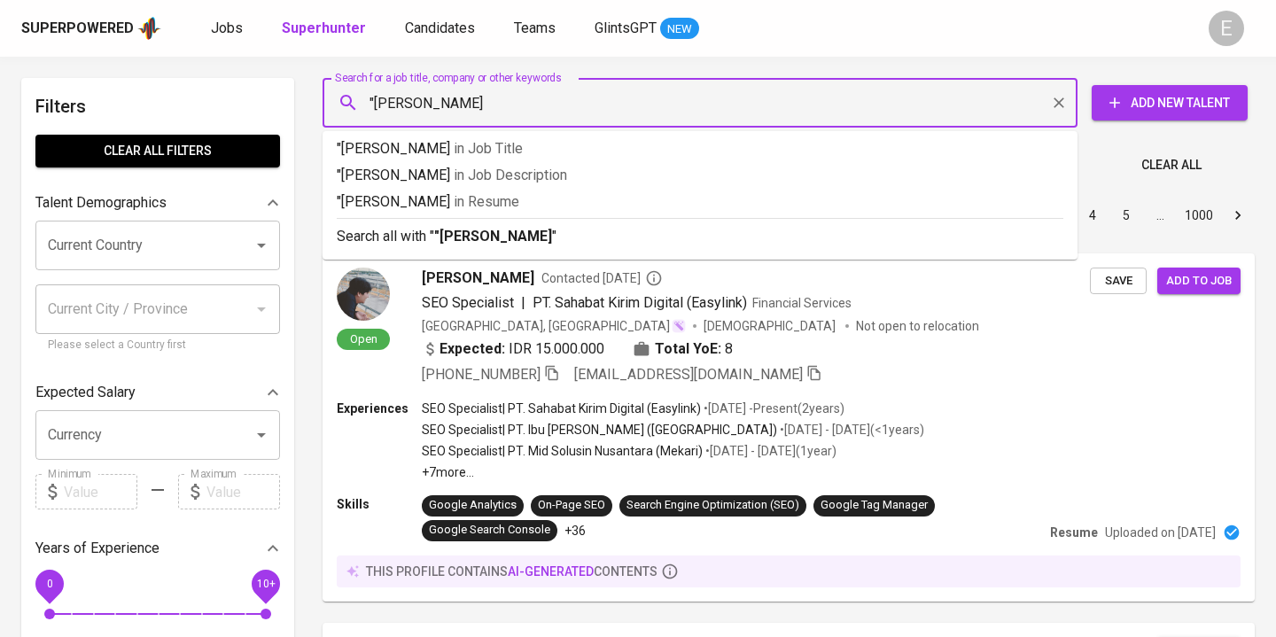
type input ""Kiki Utary""
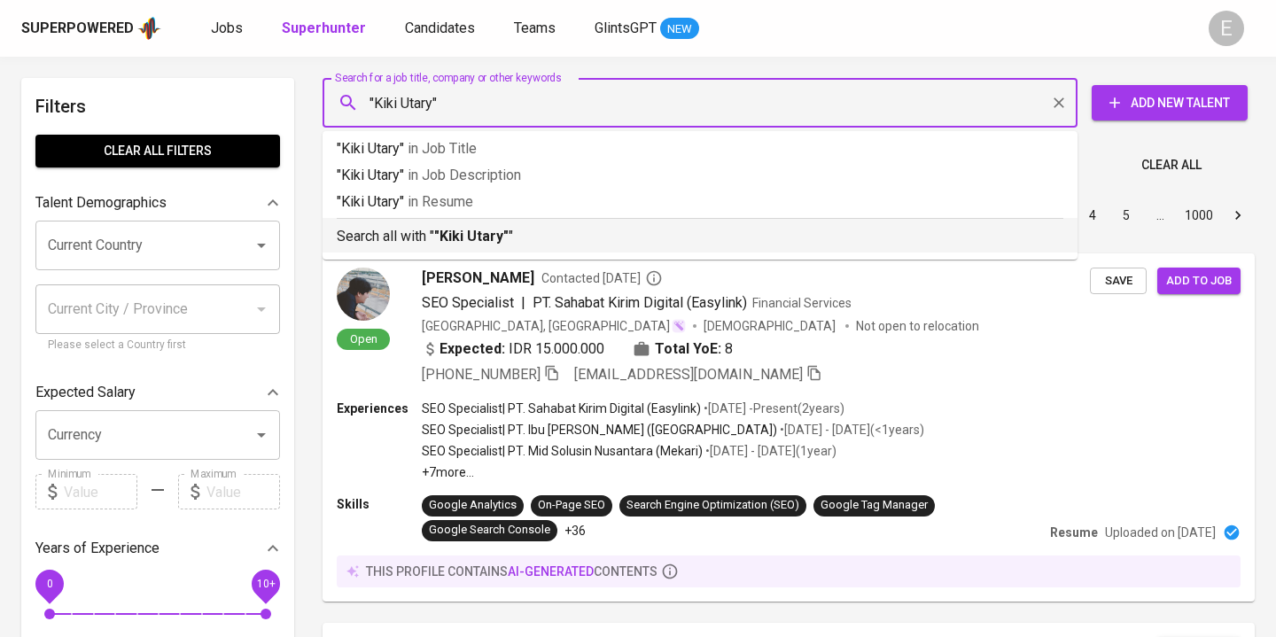
click at [466, 222] on div "Search all with " "Kiki Utary" "" at bounding box center [700, 232] width 727 height 29
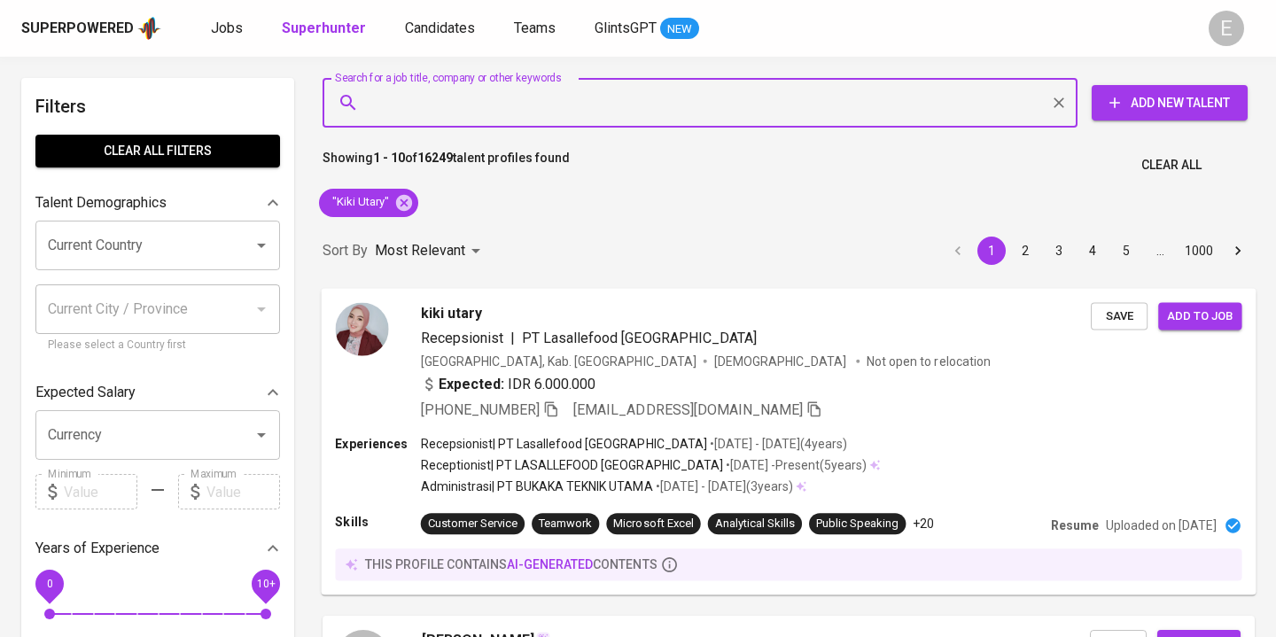
click at [559, 408] on icon "button" at bounding box center [551, 408] width 16 height 16
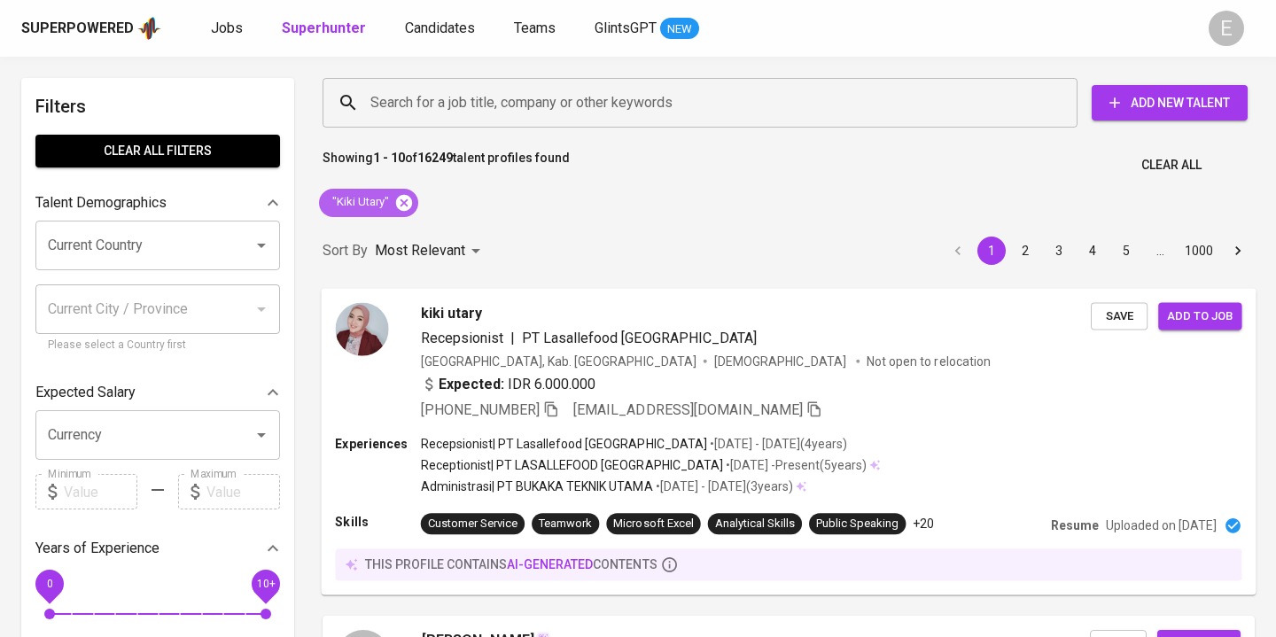
click at [407, 206] on icon at bounding box center [403, 202] width 19 height 19
click at [430, 109] on input "Search for a job title, company or other keywords" at bounding box center [704, 103] width 677 height 34
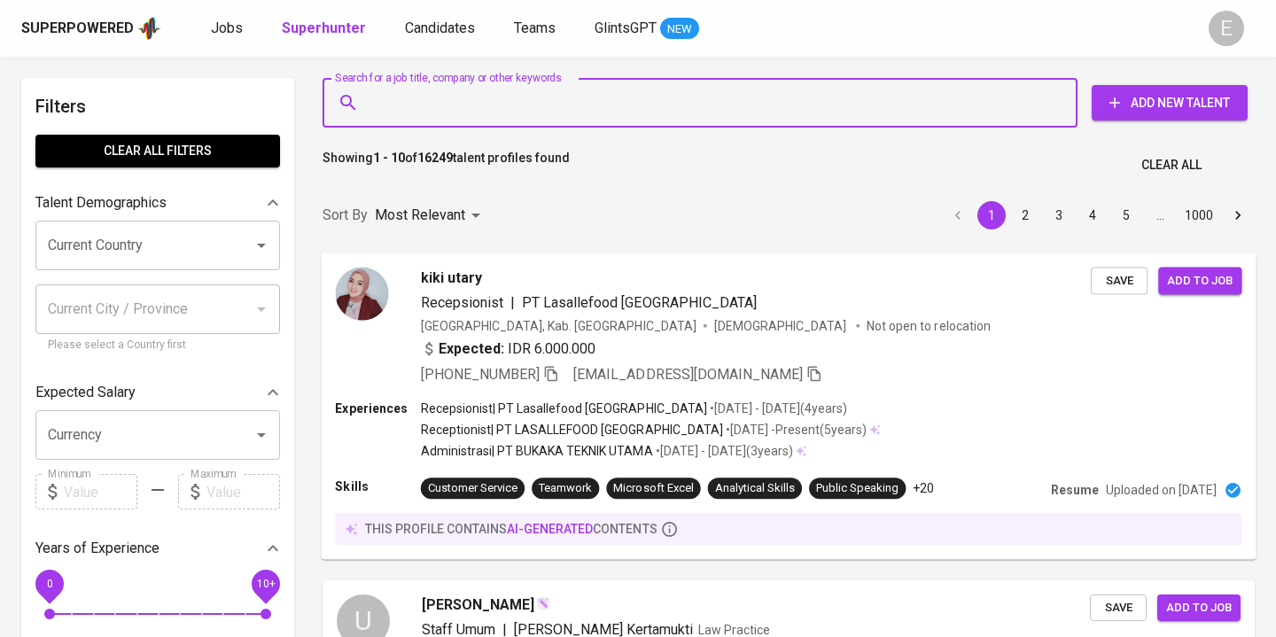
paste input "[EMAIL_ADDRESS][DOMAIN_NAME]"
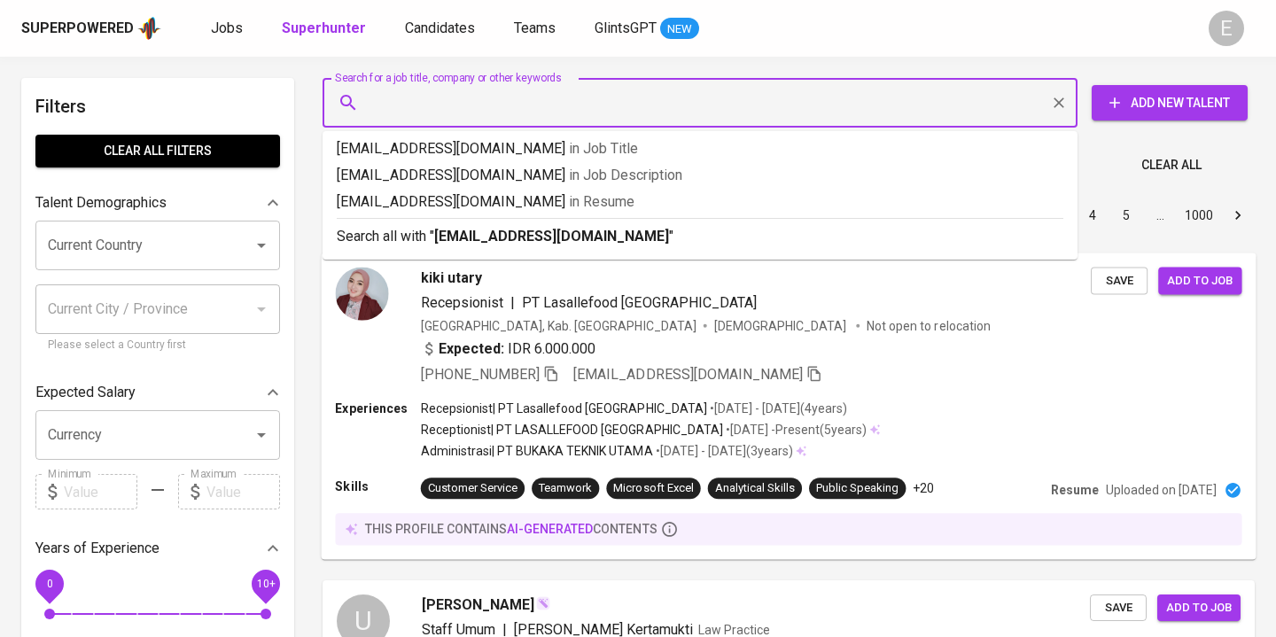
type input "[EMAIL_ADDRESS][DOMAIN_NAME]"
click at [431, 240] on p "Search all with " [EMAIL_ADDRESS][DOMAIN_NAME] "" at bounding box center [700, 236] width 727 height 21
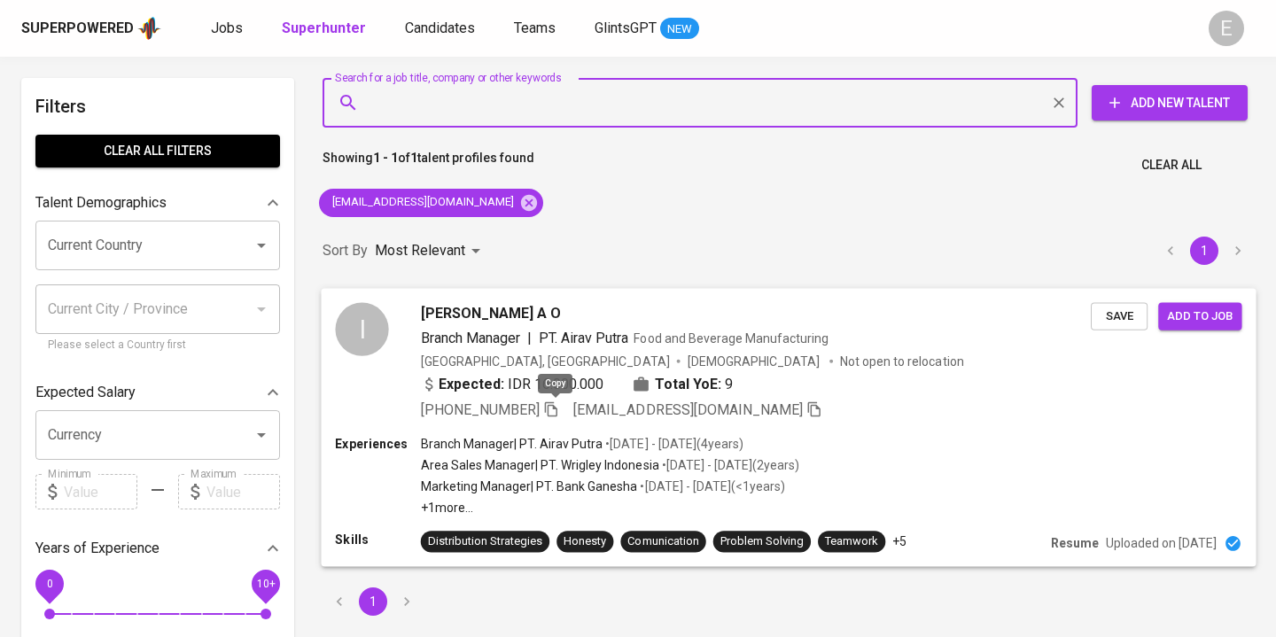
click at [552, 408] on icon "button" at bounding box center [551, 408] width 12 height 15
